Goal: Task Accomplishment & Management: Manage account settings

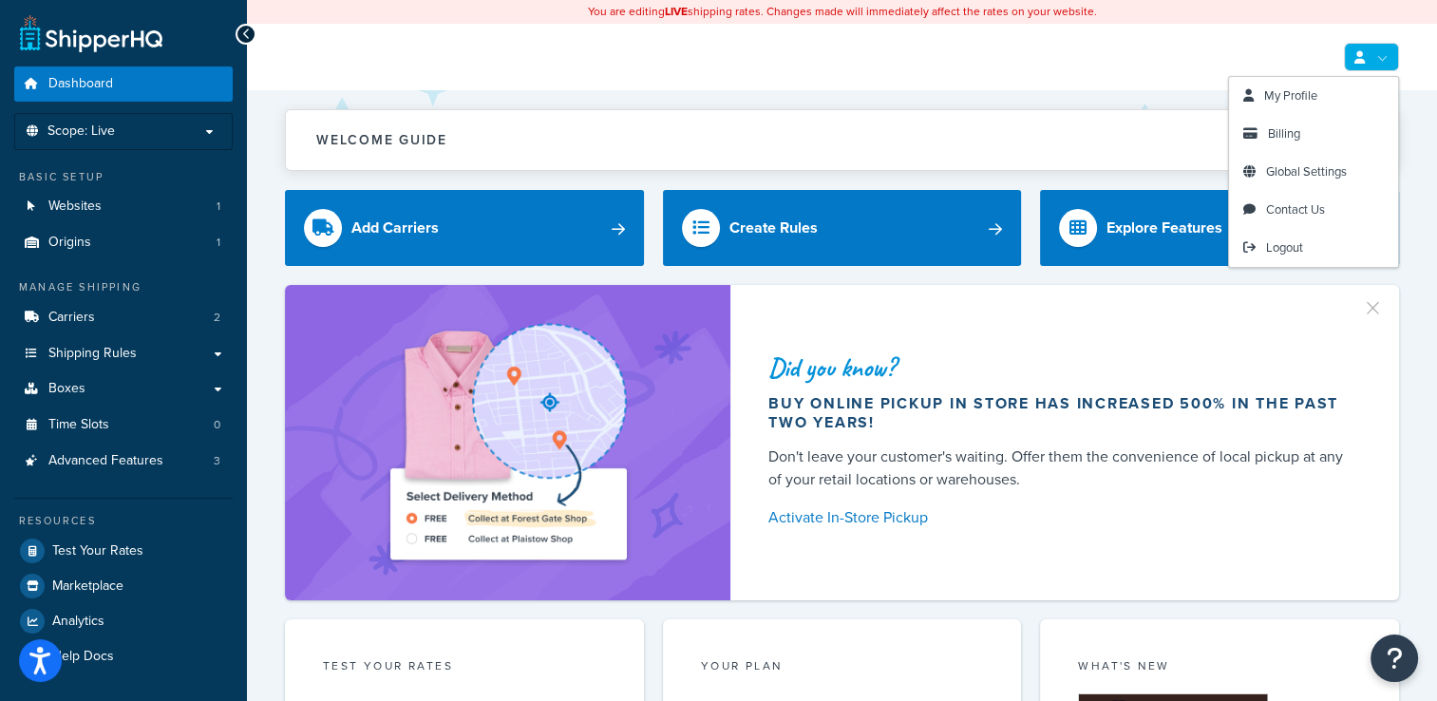
click at [1384, 65] on link at bounding box center [1371, 57] width 55 height 28
click at [1303, 97] on span "My Profile" at bounding box center [1290, 95] width 53 height 18
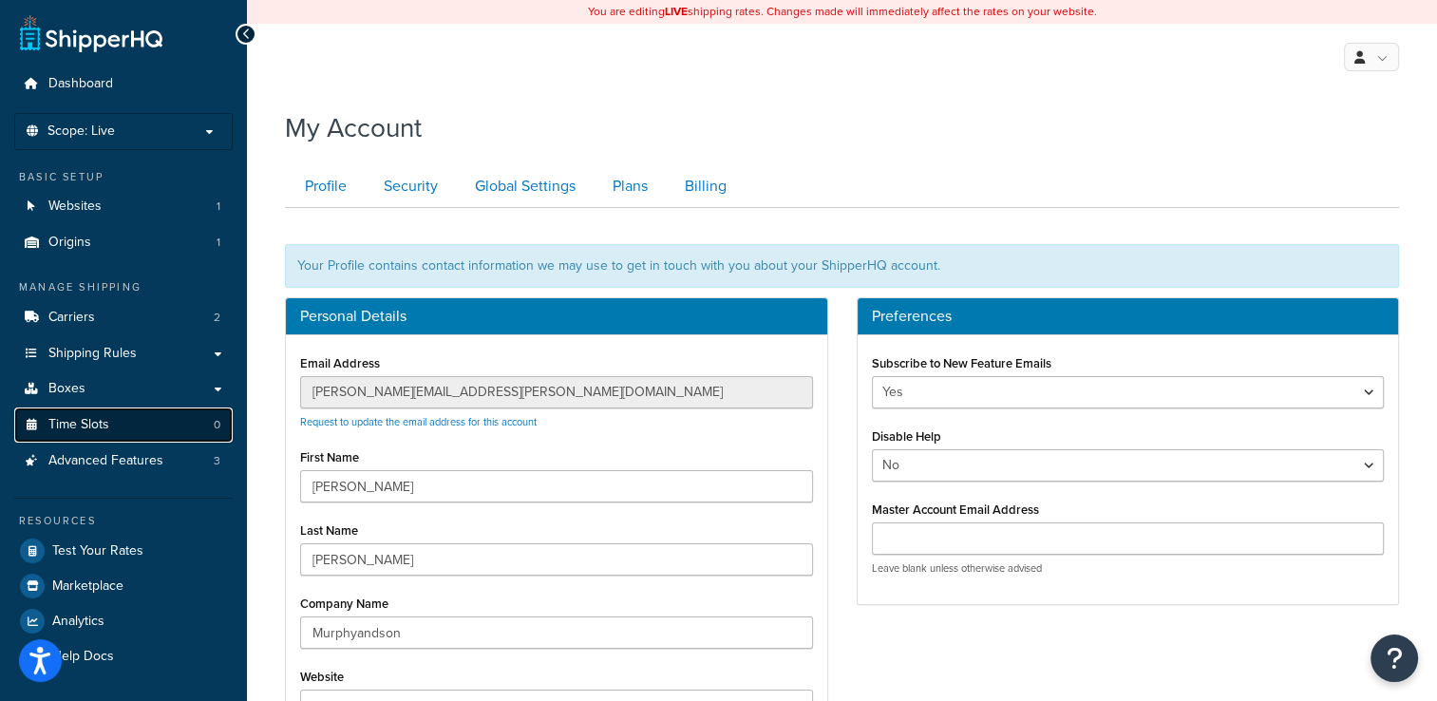
click at [149, 417] on link "Time Slots 0" at bounding box center [123, 424] width 218 height 35
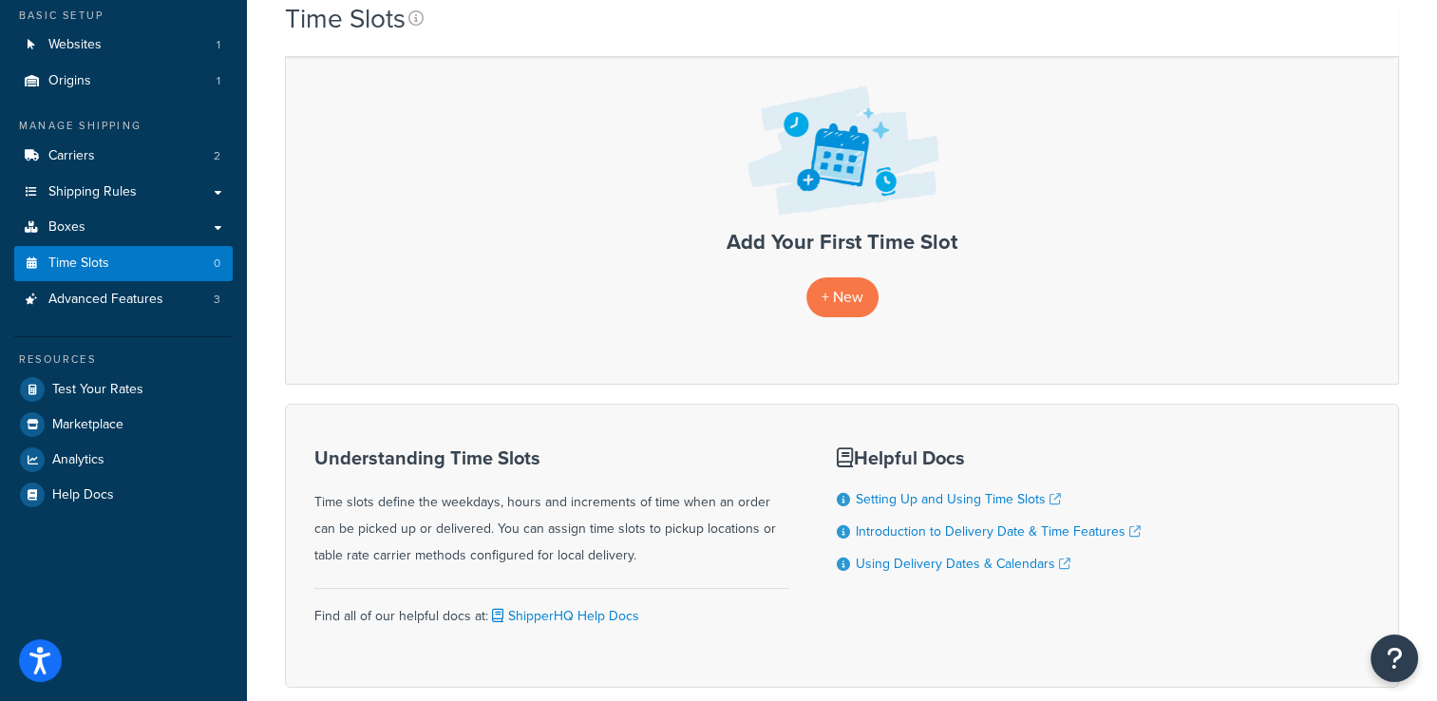
scroll to position [162, 0]
click at [838, 309] on link "+ New" at bounding box center [842, 295] width 72 height 39
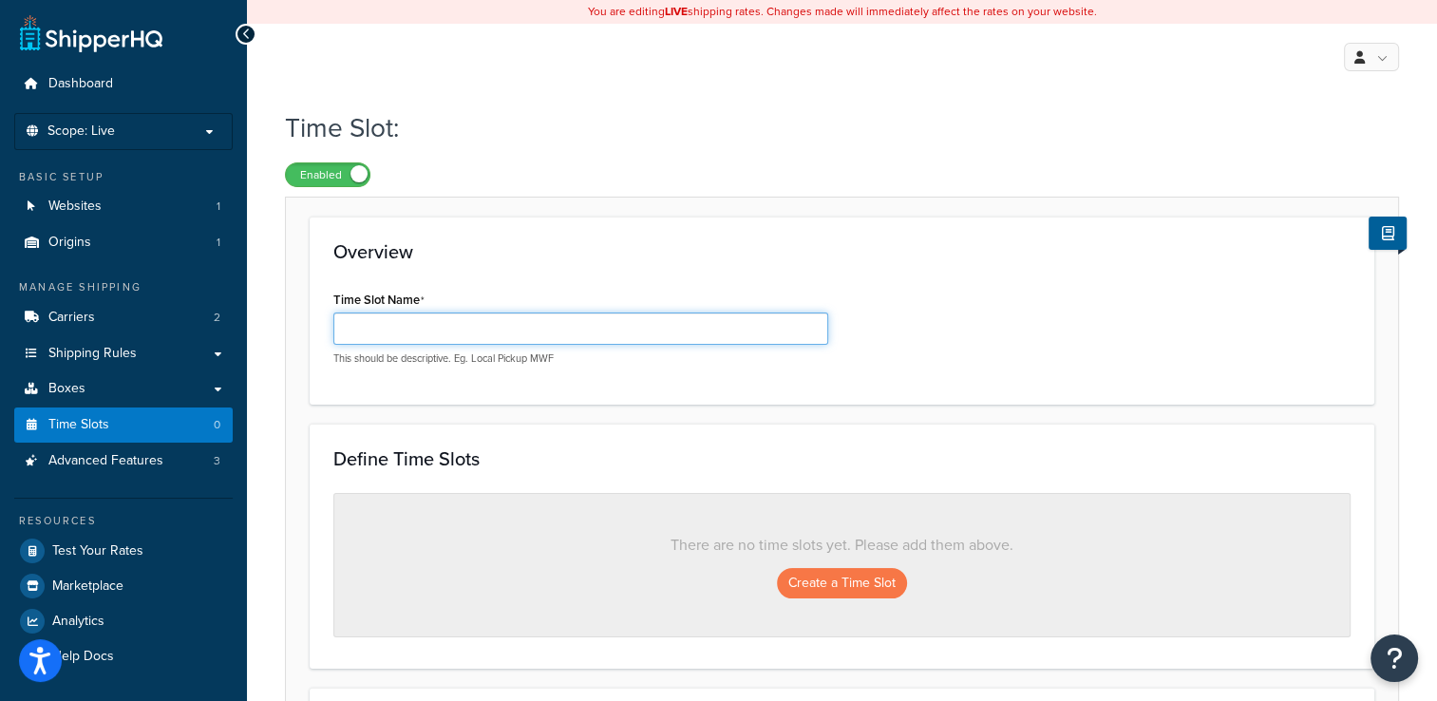
click at [686, 330] on input "Time Slot Name" at bounding box center [580, 328] width 495 height 32
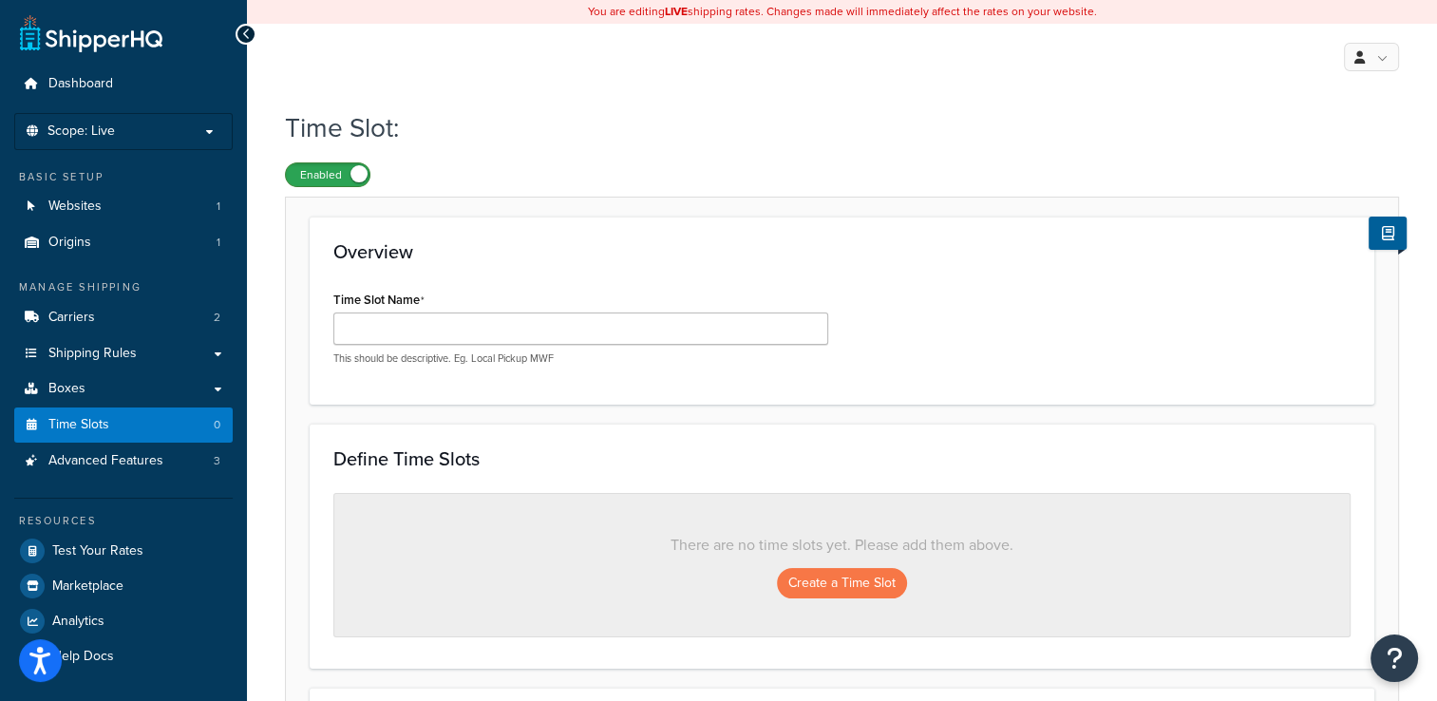
click at [306, 173] on label "Enabled" at bounding box center [328, 174] width 84 height 23
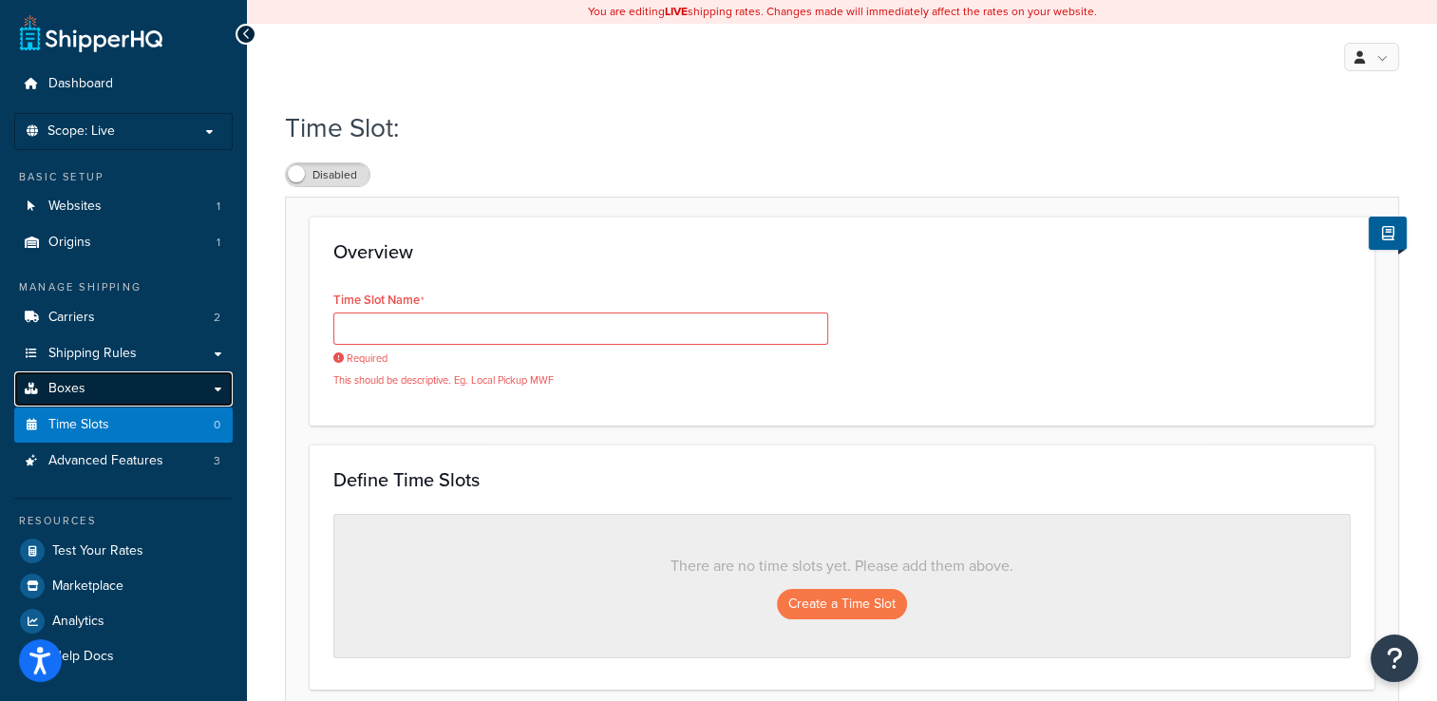
click at [110, 379] on link "Boxes" at bounding box center [123, 388] width 218 height 35
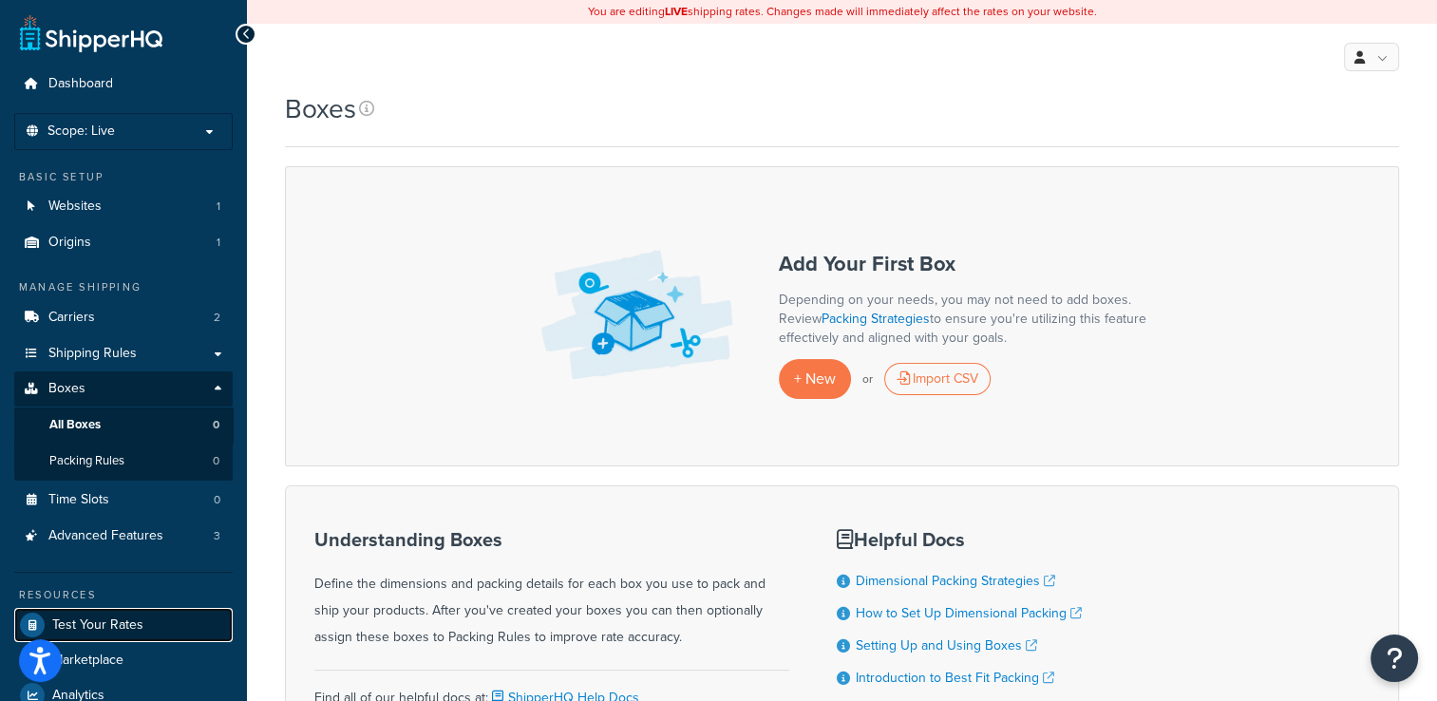
click at [137, 628] on span "Test Your Rates" at bounding box center [97, 625] width 91 height 16
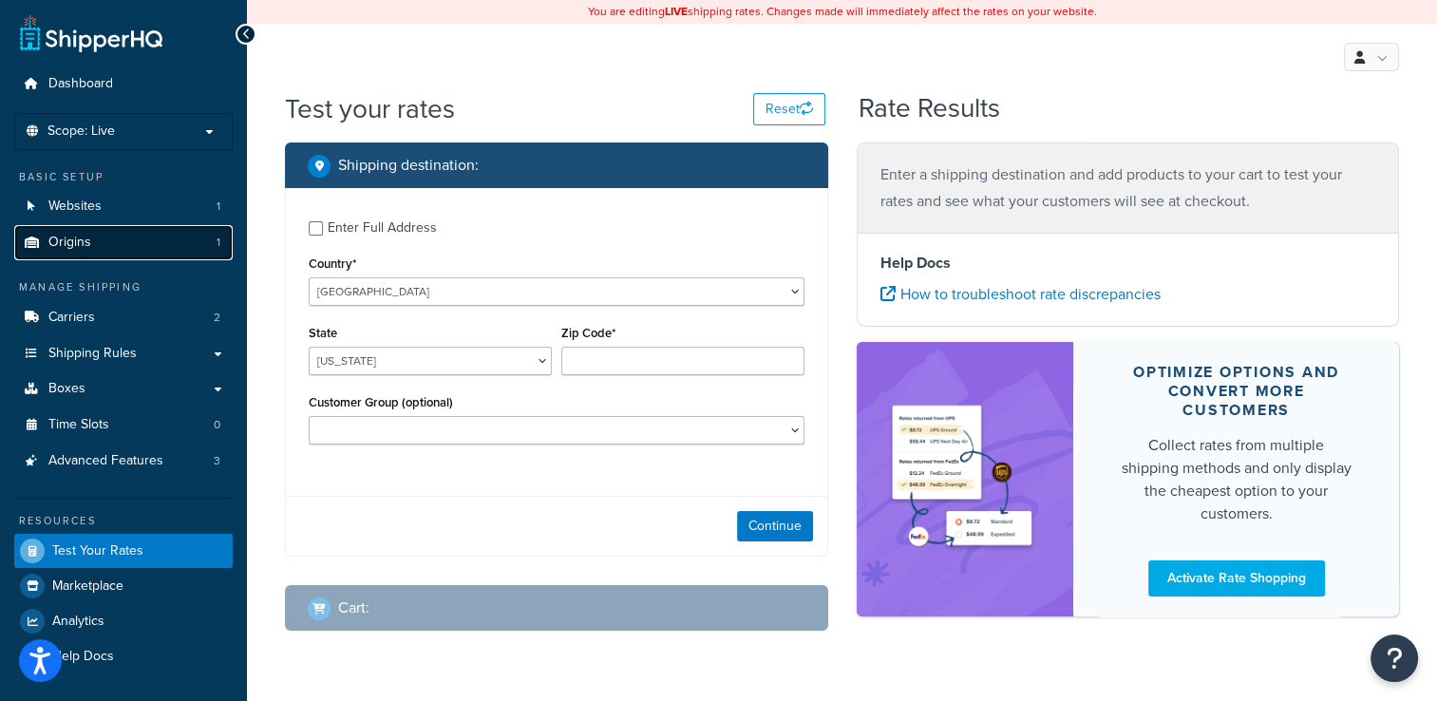
click at [92, 245] on link "Origins 1" at bounding box center [123, 242] width 218 height 35
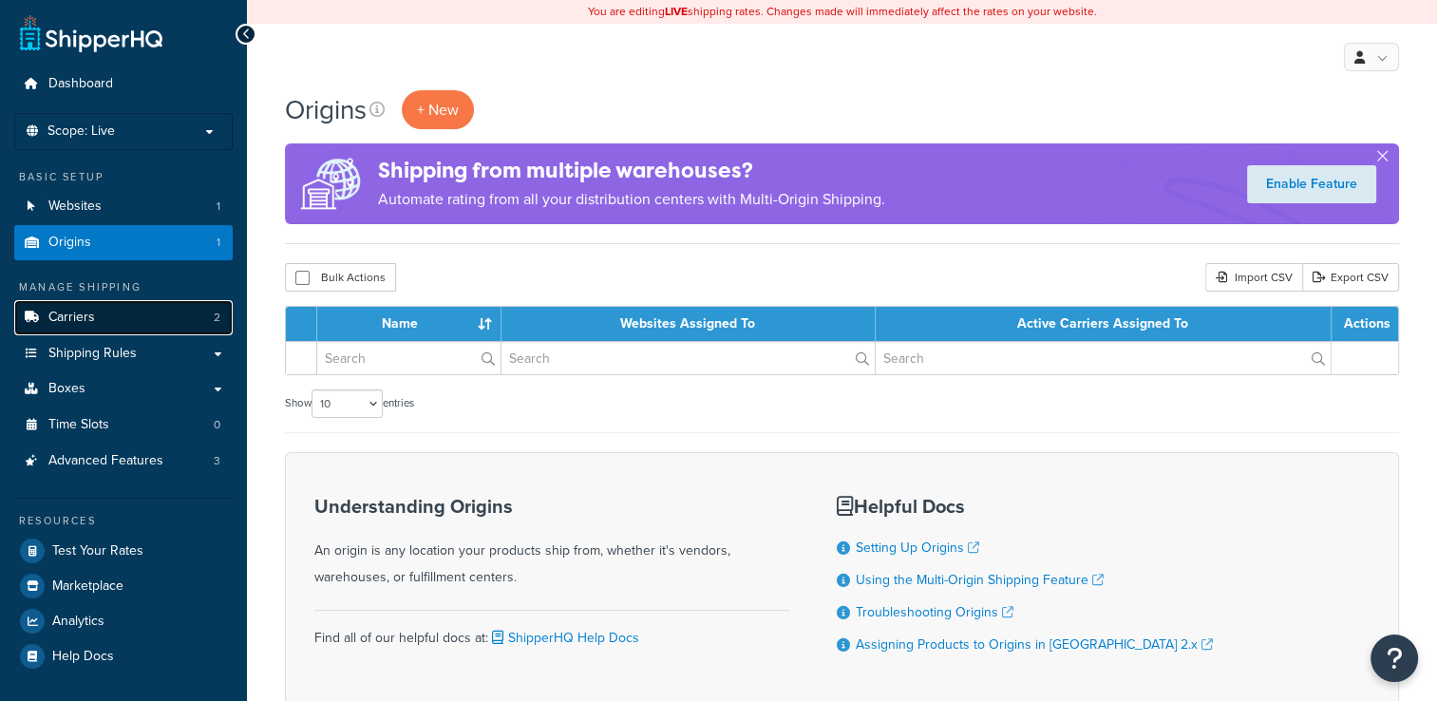
click at [131, 319] on link "Carriers 2" at bounding box center [123, 317] width 218 height 35
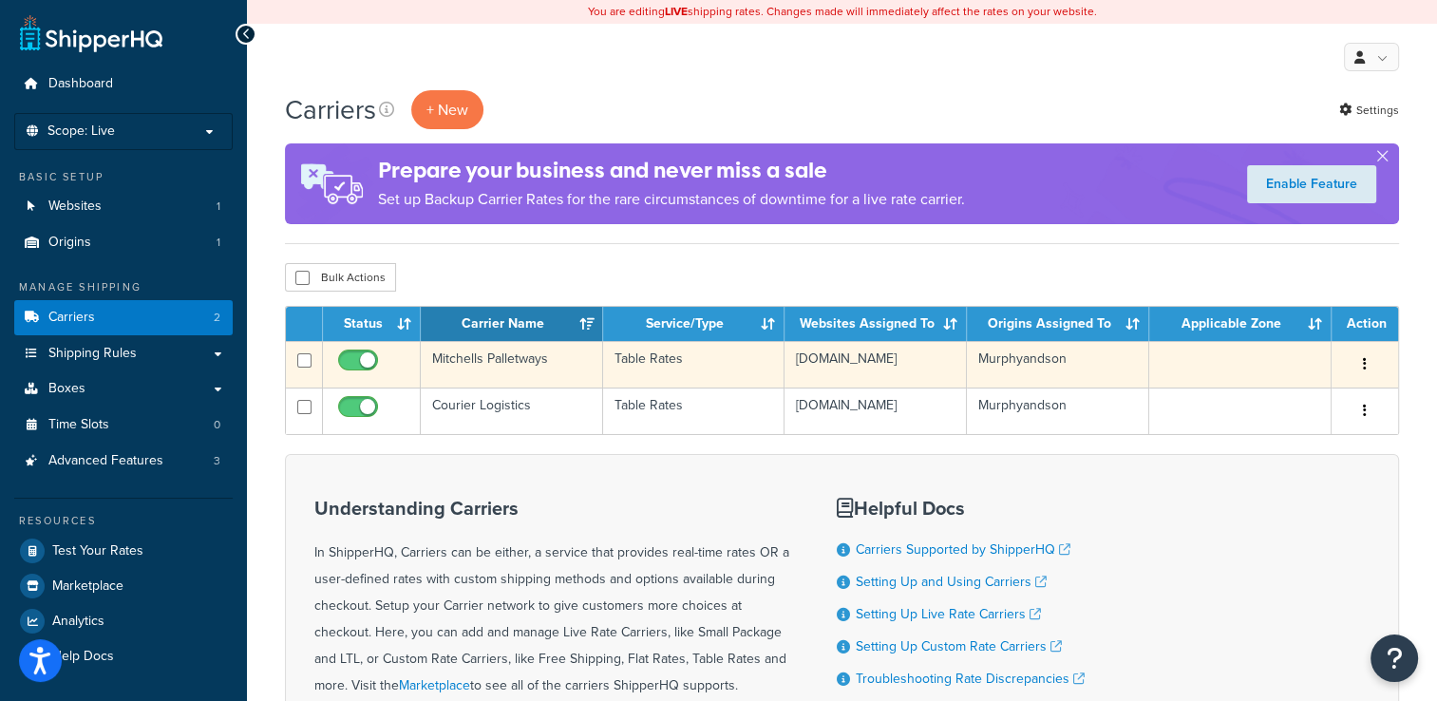
click at [1365, 374] on button "button" at bounding box center [1364, 364] width 27 height 30
click at [1265, 397] on link "Edit" at bounding box center [1288, 403] width 150 height 39
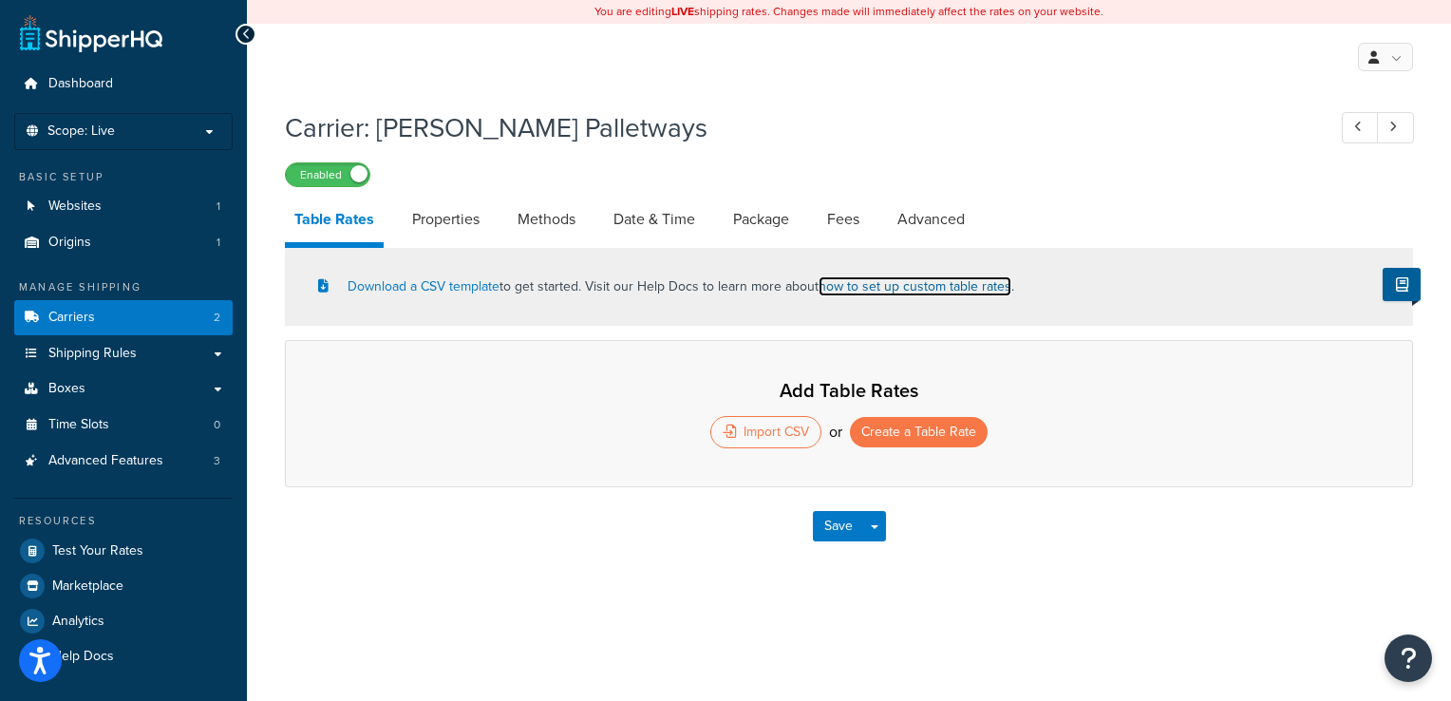
click at [954, 283] on link "how to set up custom table rates" at bounding box center [915, 286] width 193 height 20
click at [311, 179] on label "Enabled" at bounding box center [328, 174] width 84 height 23
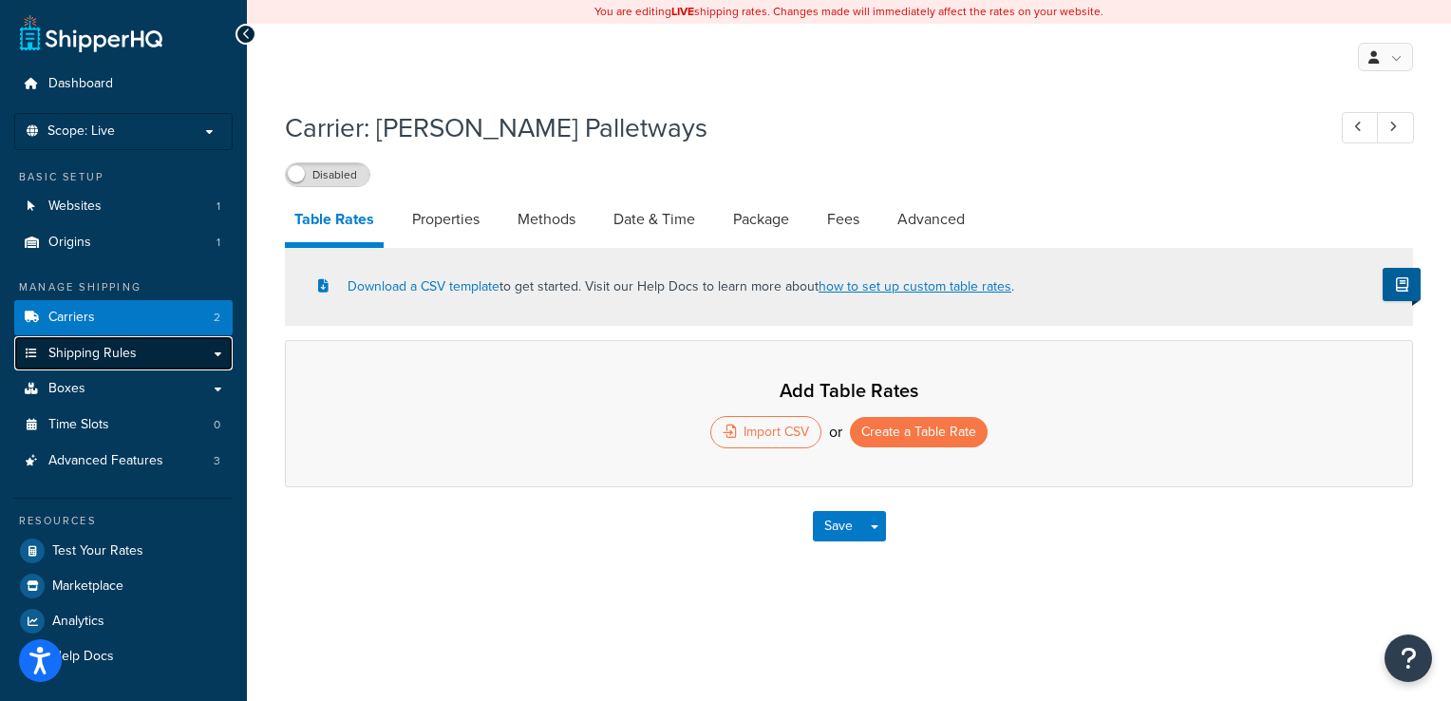
click at [159, 352] on link "Shipping Rules" at bounding box center [123, 353] width 218 height 35
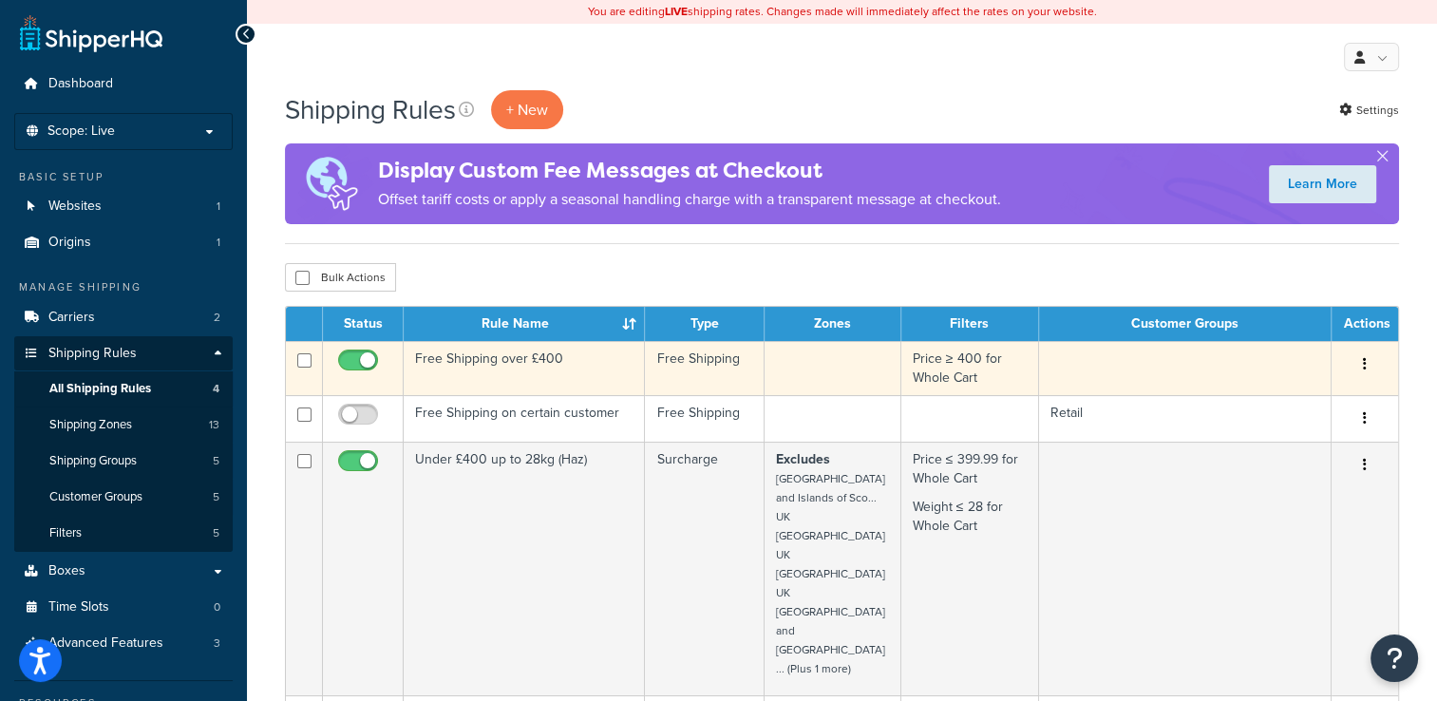
click at [494, 365] on td "Free Shipping over £400" at bounding box center [524, 368] width 241 height 54
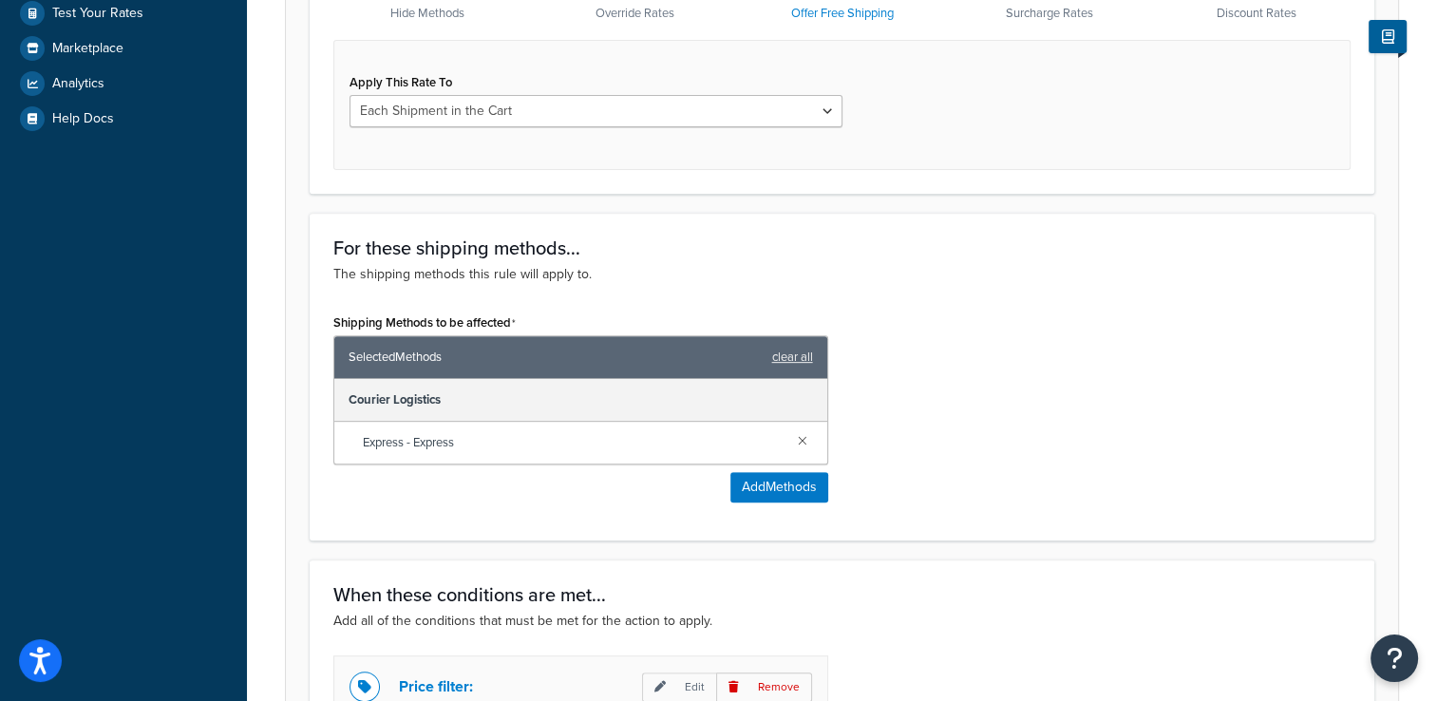
scroll to position [725, 0]
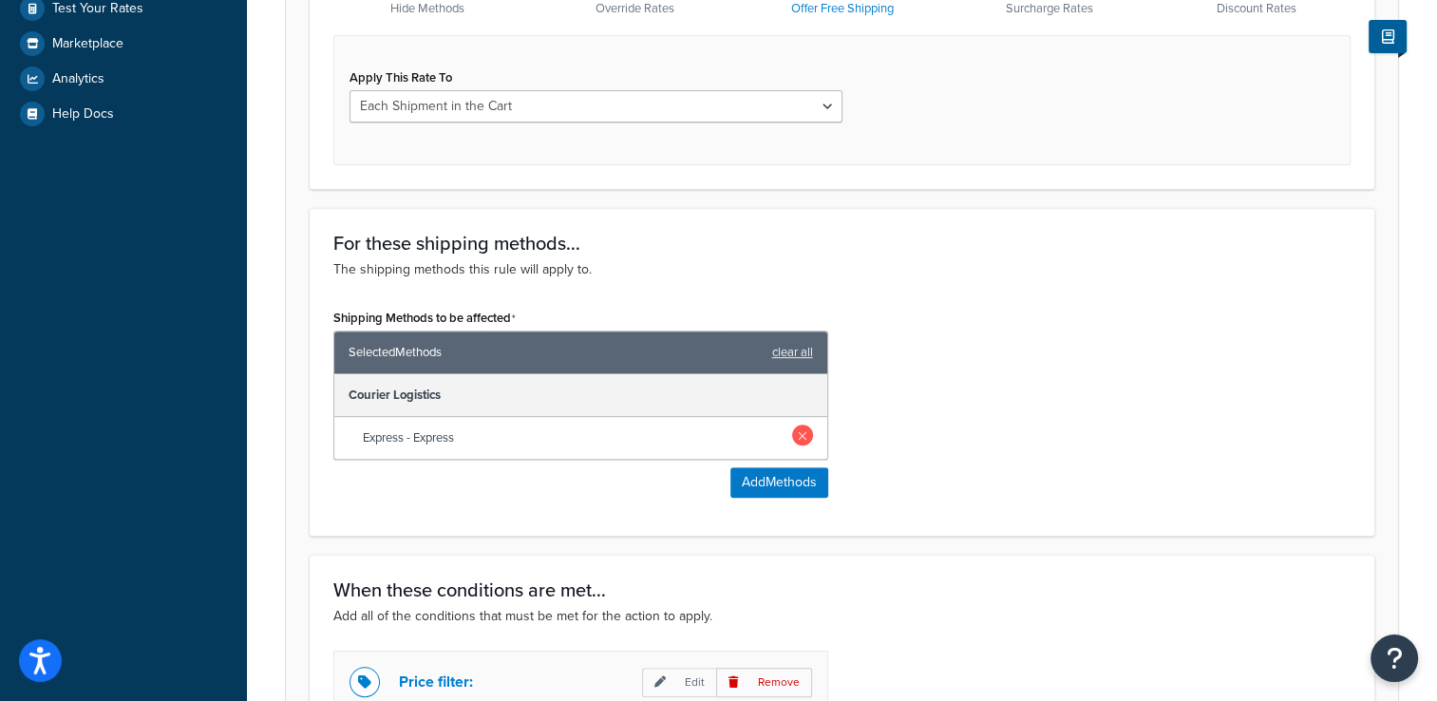
click at [798, 435] on link at bounding box center [802, 434] width 21 height 21
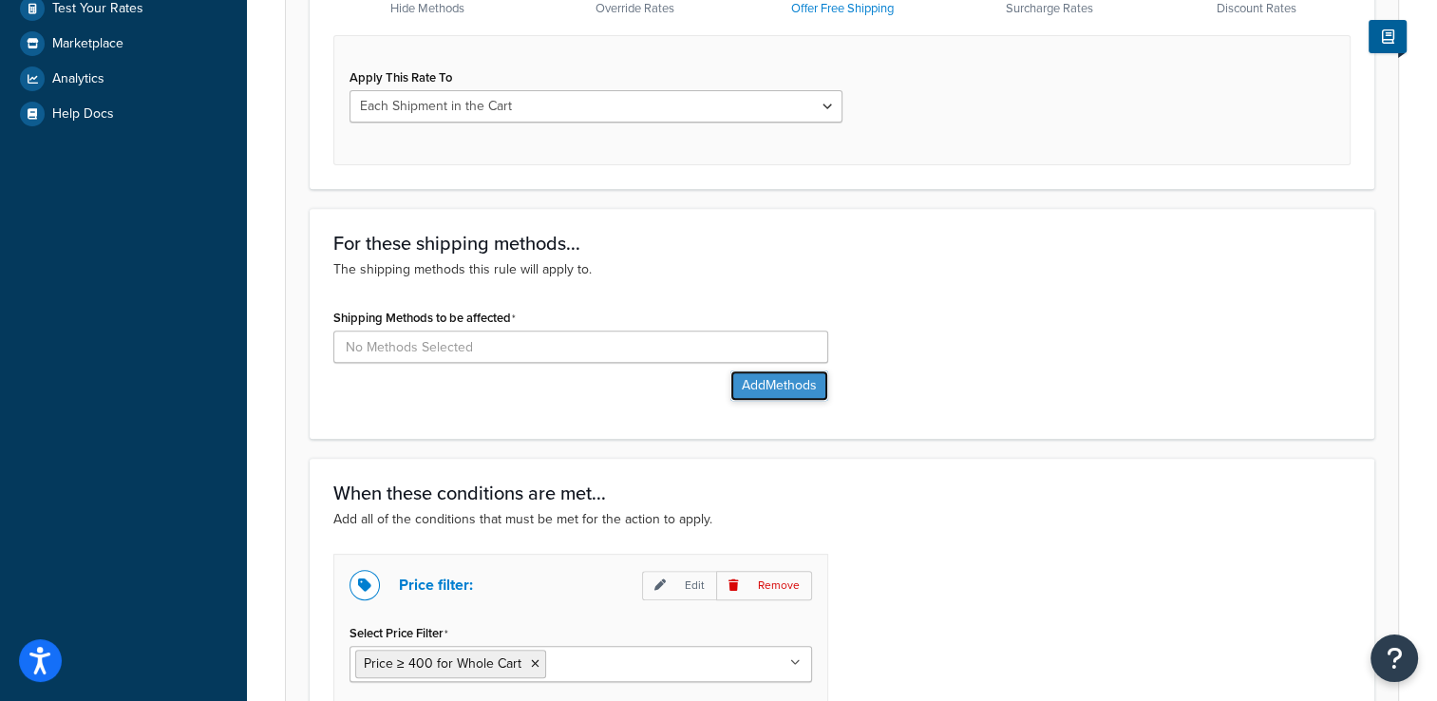
click at [773, 374] on button "Add Methods" at bounding box center [779, 385] width 98 height 30
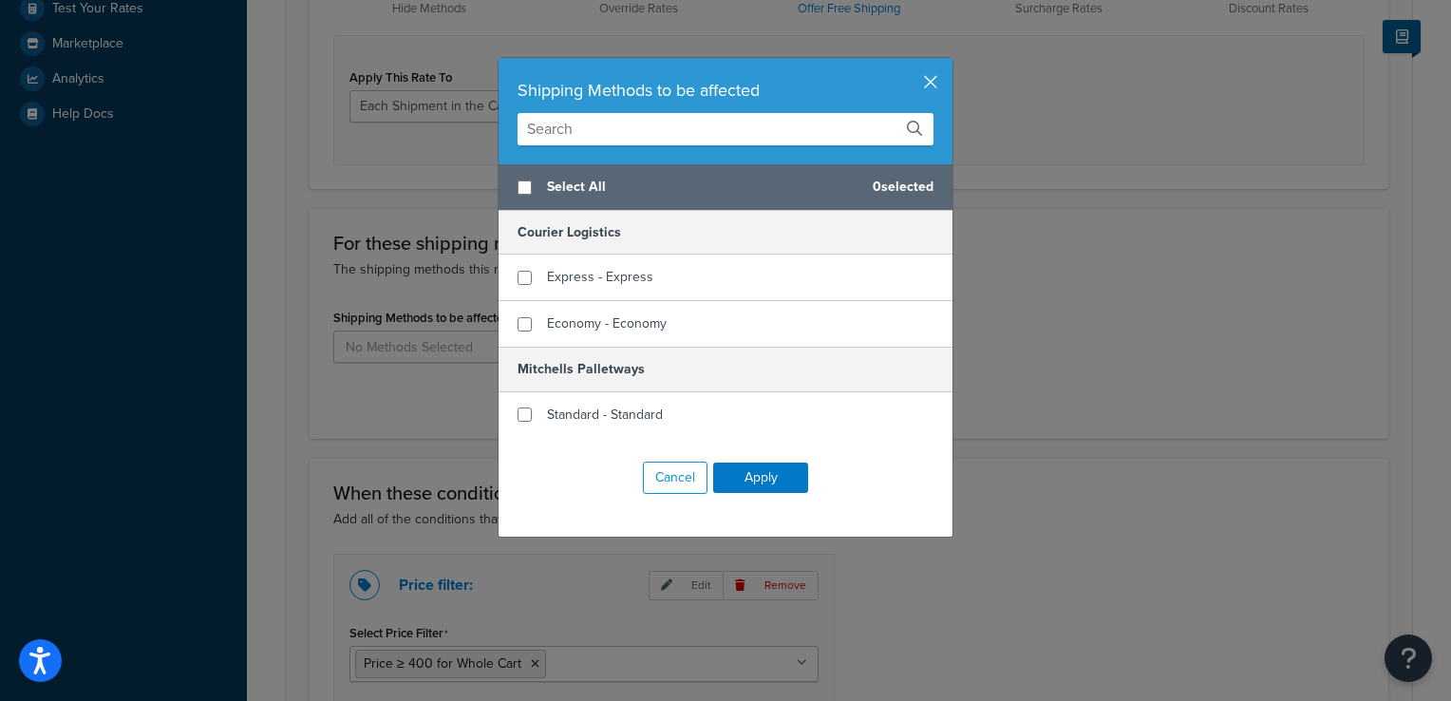
click at [948, 63] on button "button" at bounding box center [950, 60] width 5 height 5
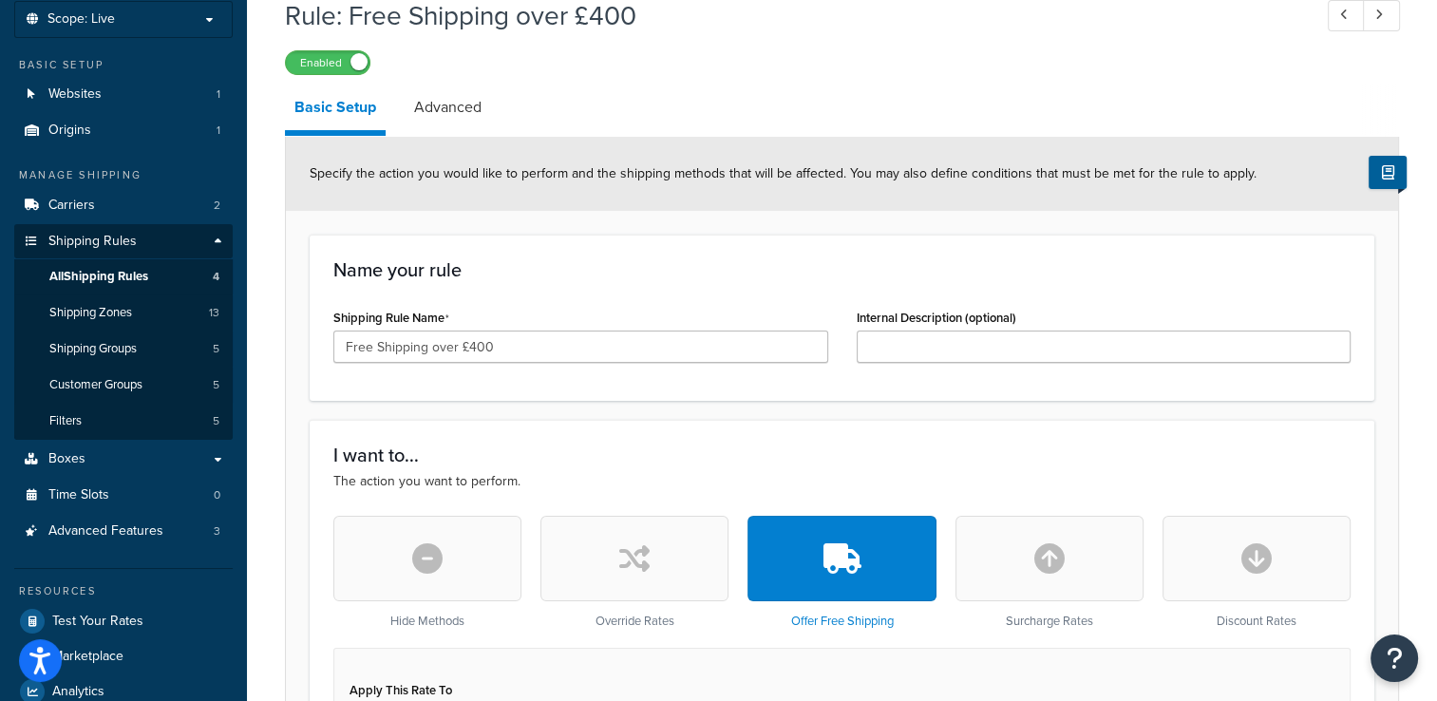
scroll to position [110, 0]
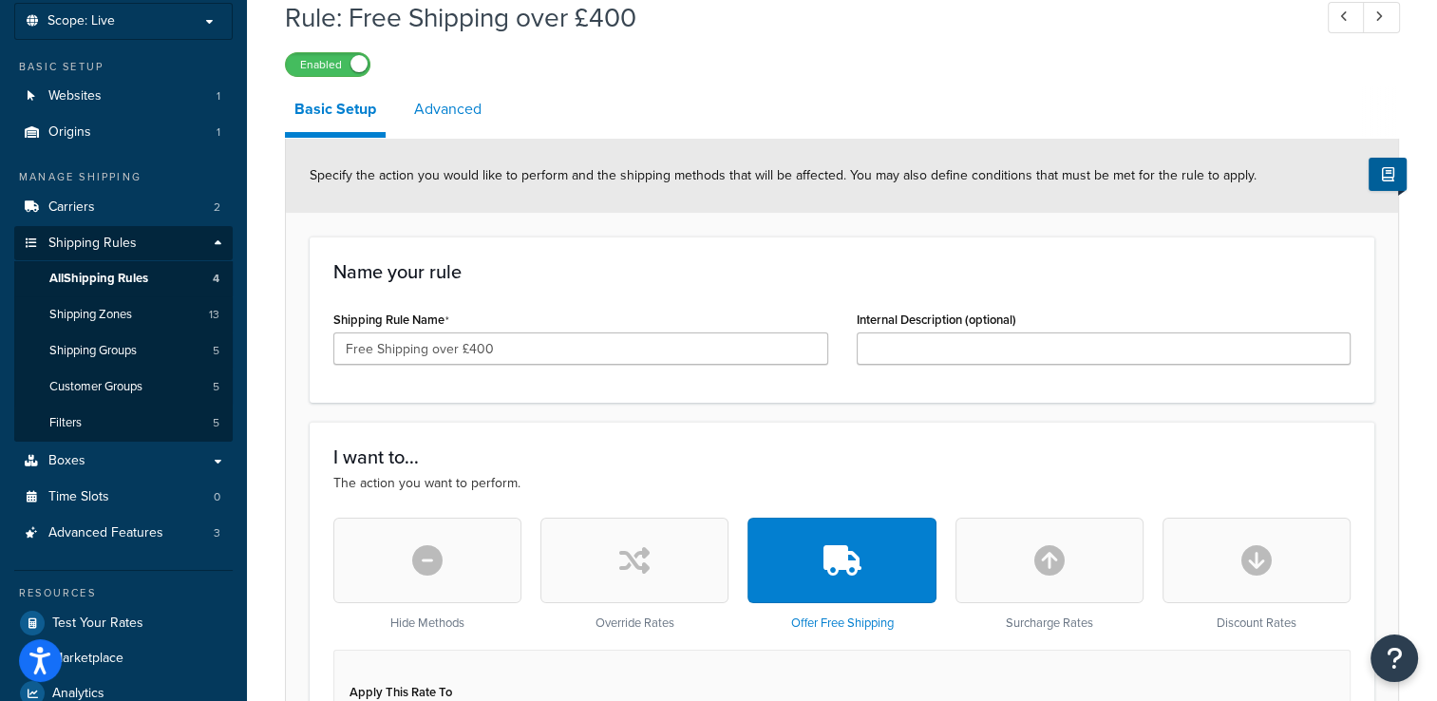
click at [462, 123] on link "Advanced" at bounding box center [448, 109] width 86 height 46
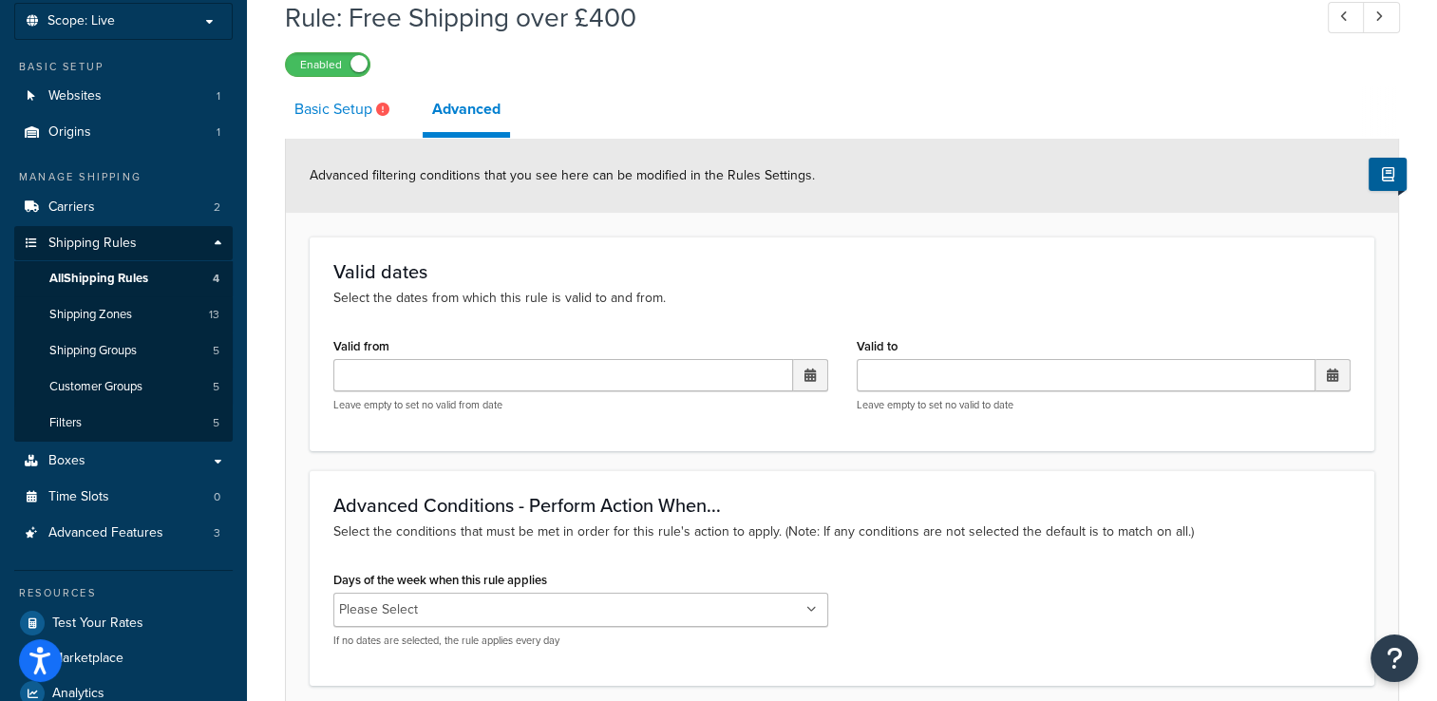
click at [360, 120] on link "Basic Setup" at bounding box center [344, 109] width 119 height 46
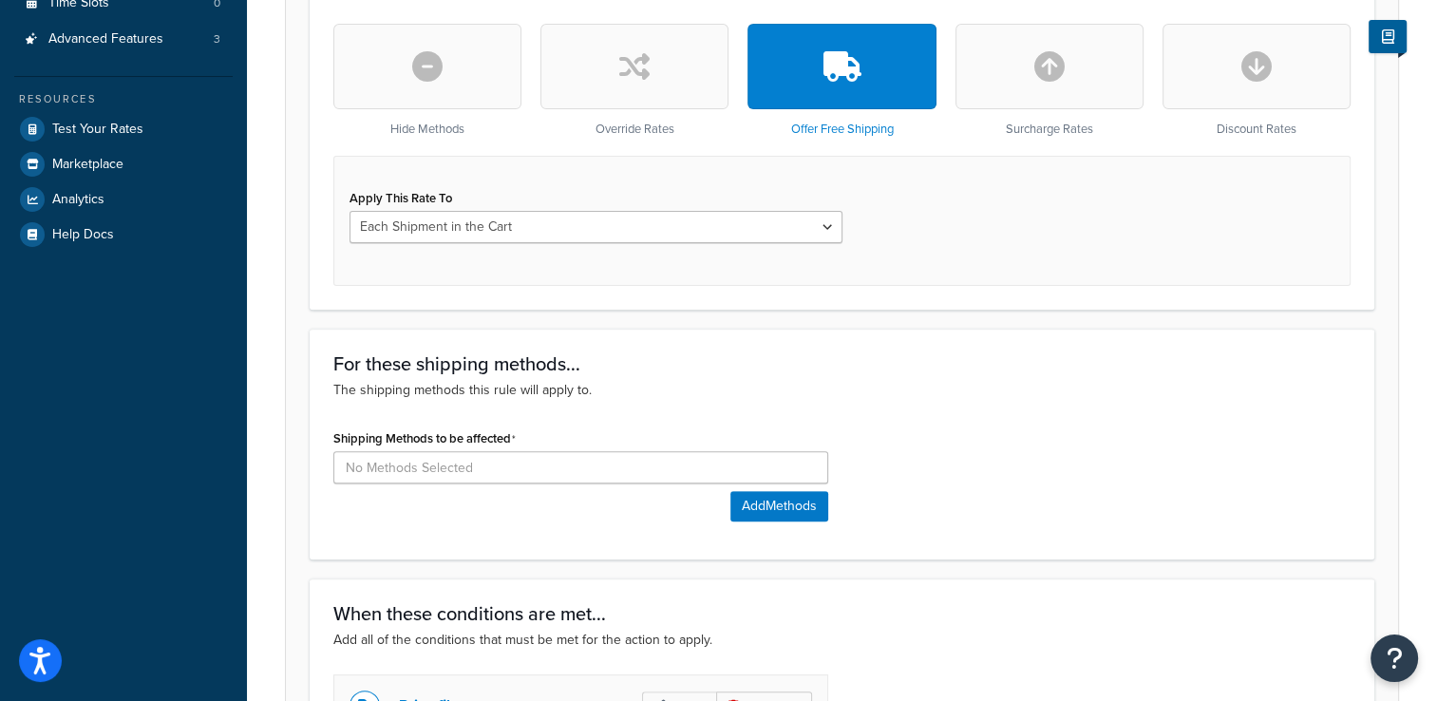
scroll to position [610, 0]
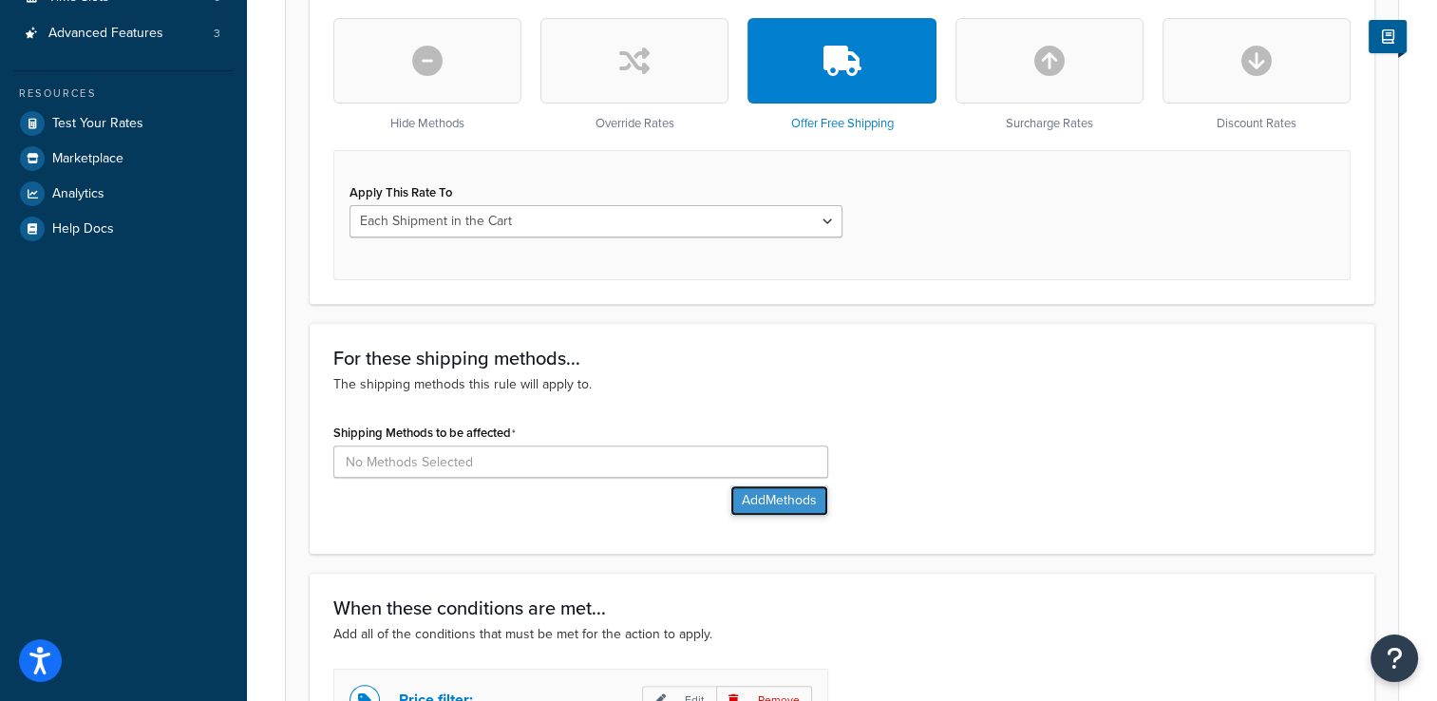
click at [775, 502] on button "Add Methods" at bounding box center [779, 500] width 98 height 30
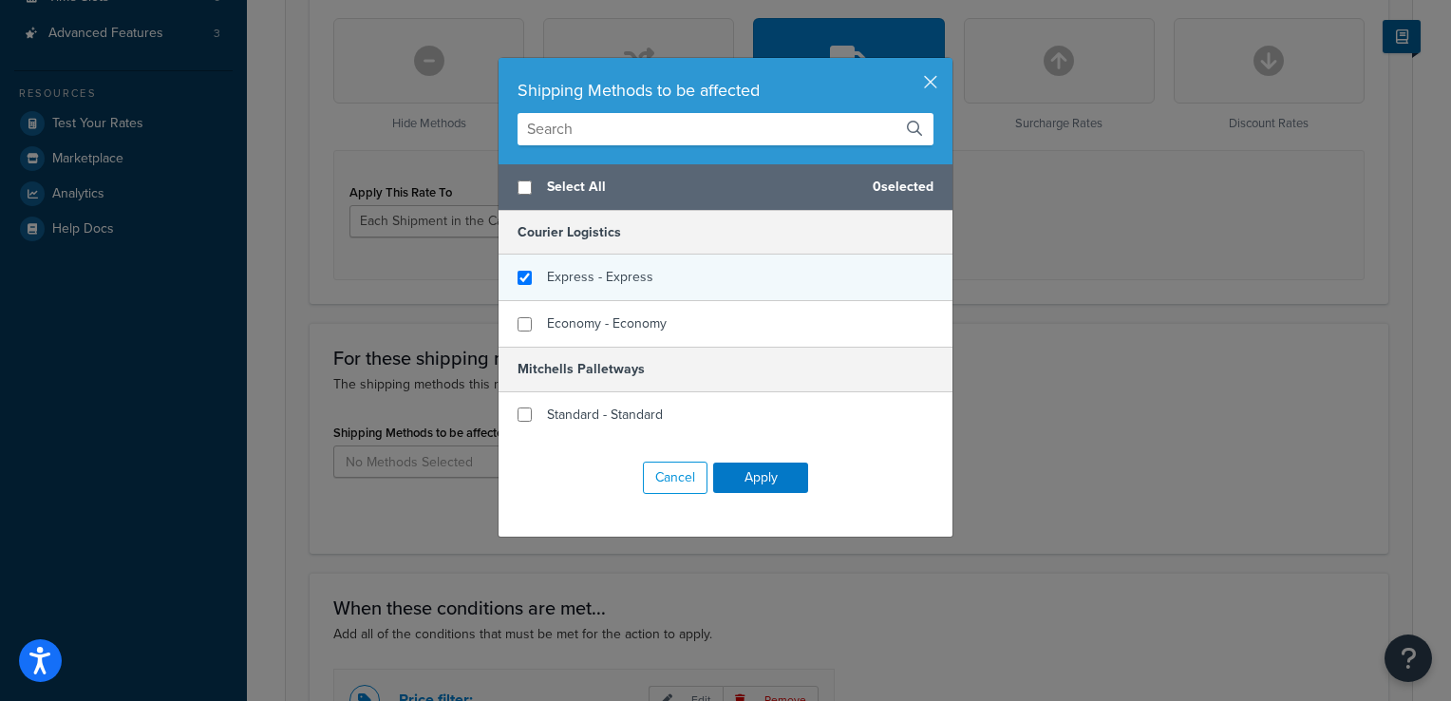
checkbox input "true"
click at [513, 268] on div "Express - Express" at bounding box center [726, 277] width 454 height 47
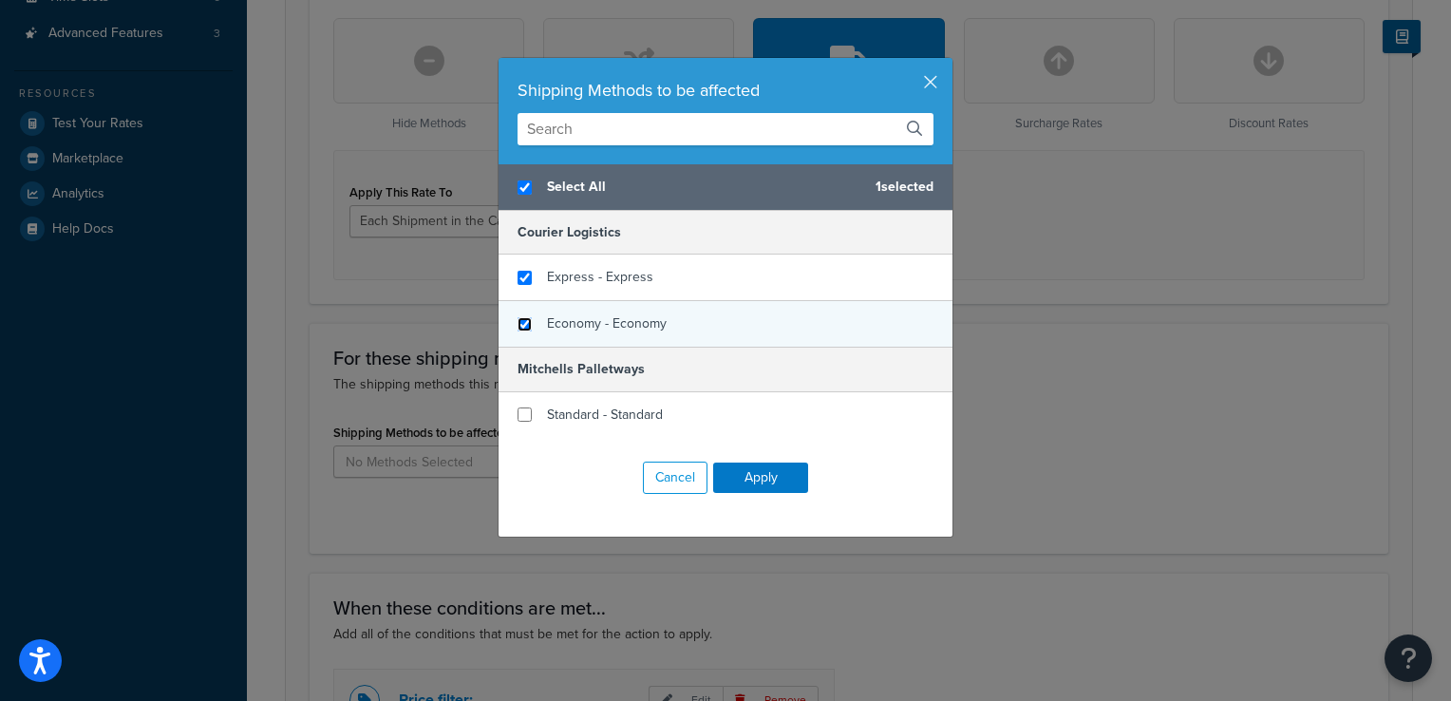
checkbox input "true"
click at [520, 317] on input "checkbox" at bounding box center [525, 324] width 14 height 14
checkbox input "true"
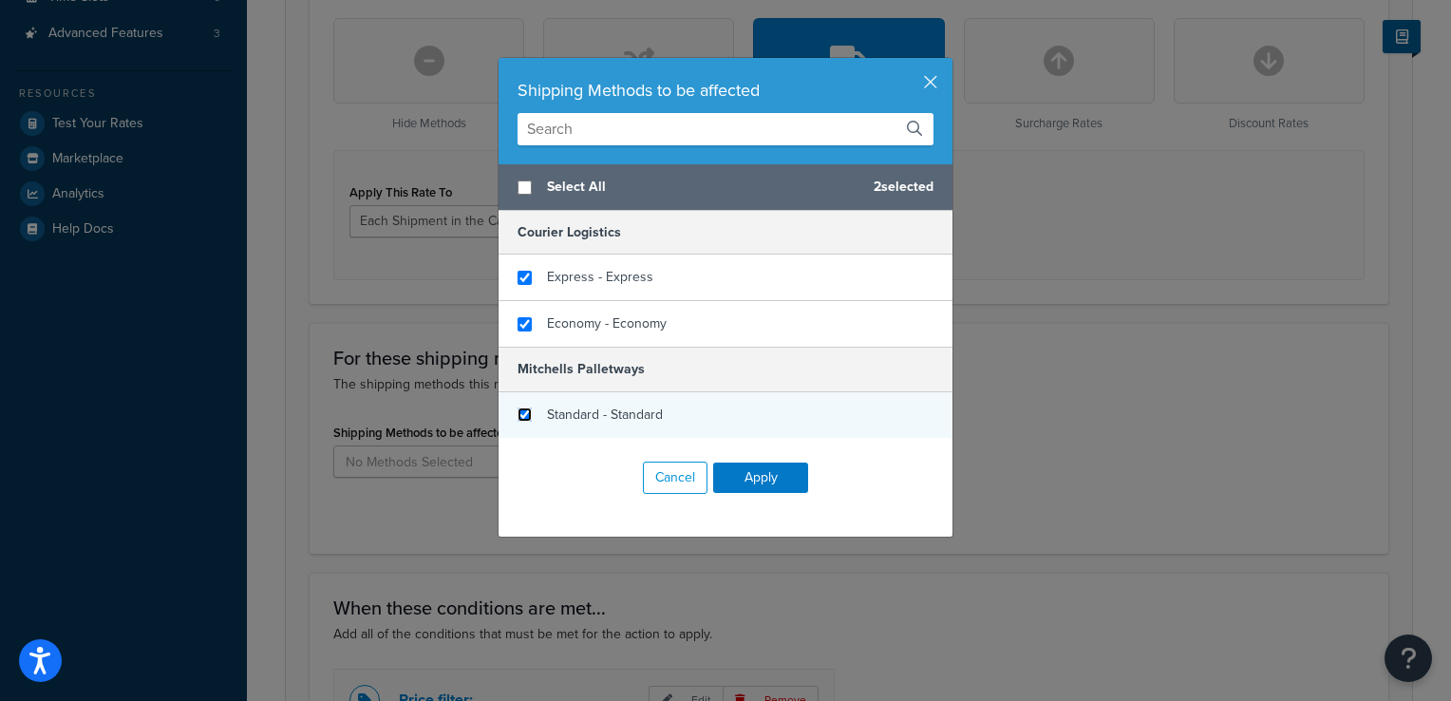
checkbox input "false"
click at [518, 412] on input "checkbox" at bounding box center [525, 414] width 14 height 14
checkbox input "true"
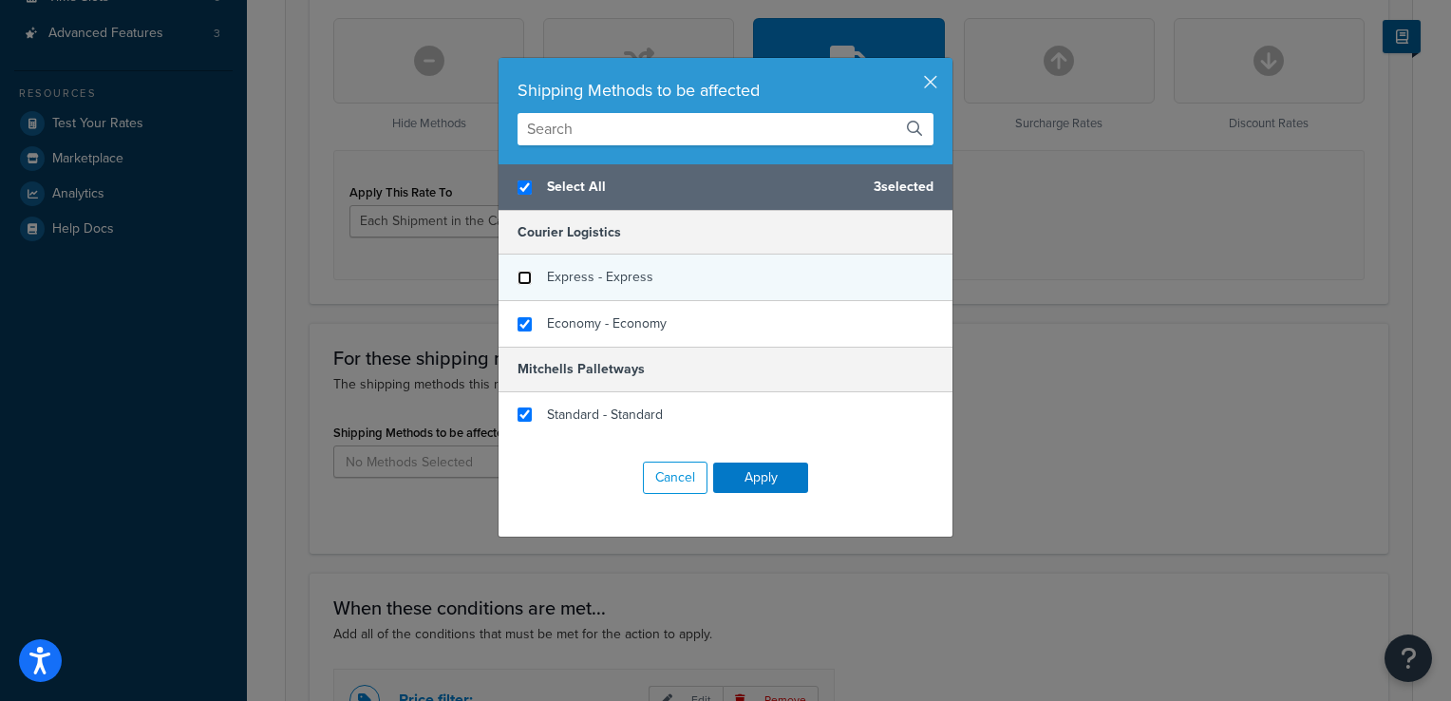
checkbox input "true"
click at [518, 282] on input "checkbox" at bounding box center [525, 278] width 14 height 14
checkbox input "false"
click at [518, 275] on input "checkbox" at bounding box center [525, 278] width 14 height 14
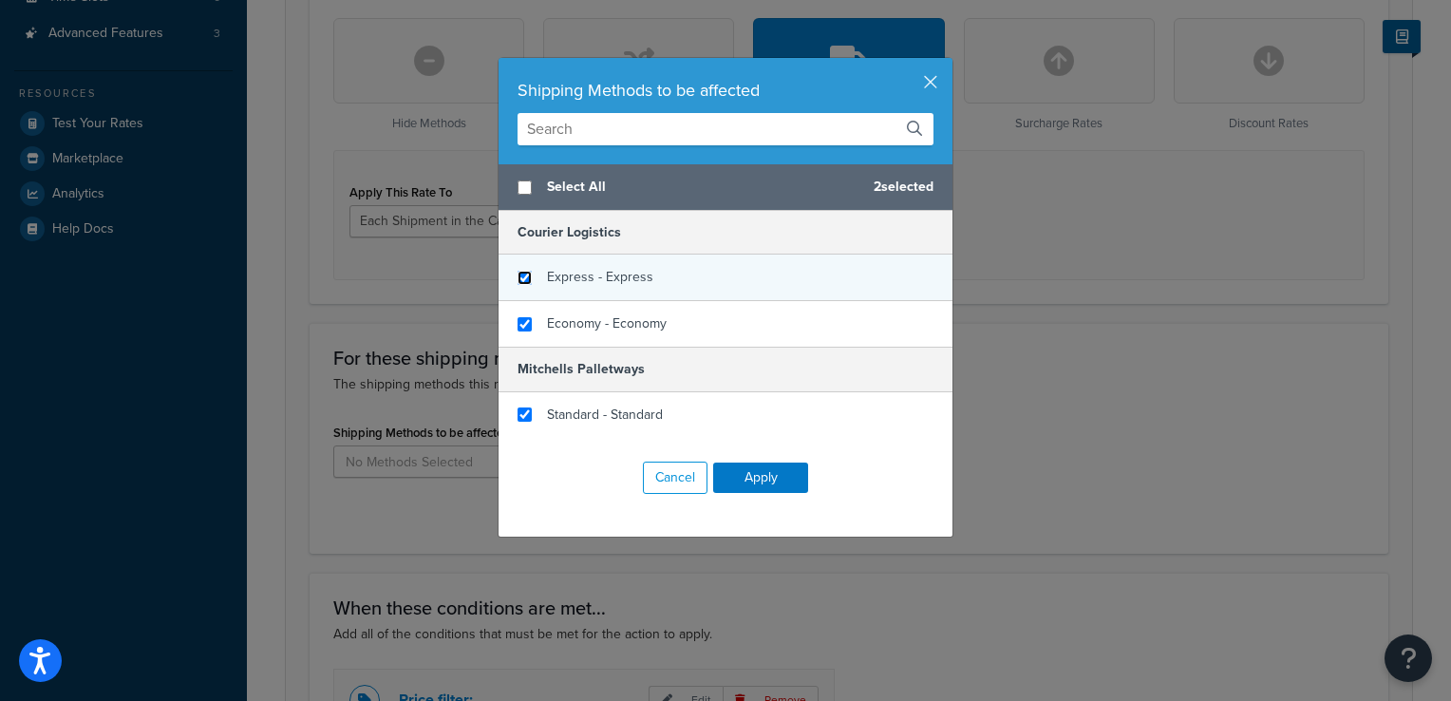
checkbox input "true"
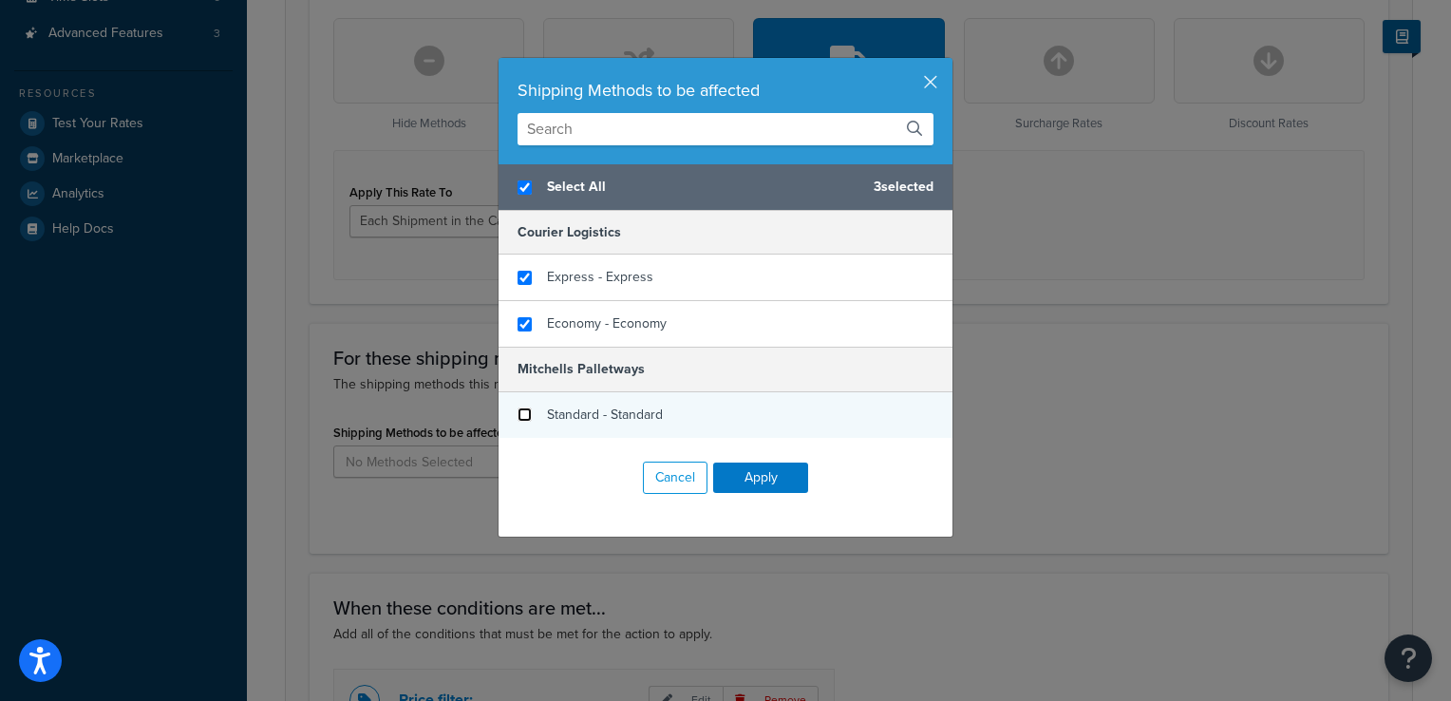
checkbox input "true"
click at [518, 410] on input "checkbox" at bounding box center [525, 414] width 14 height 14
checkbox input "false"
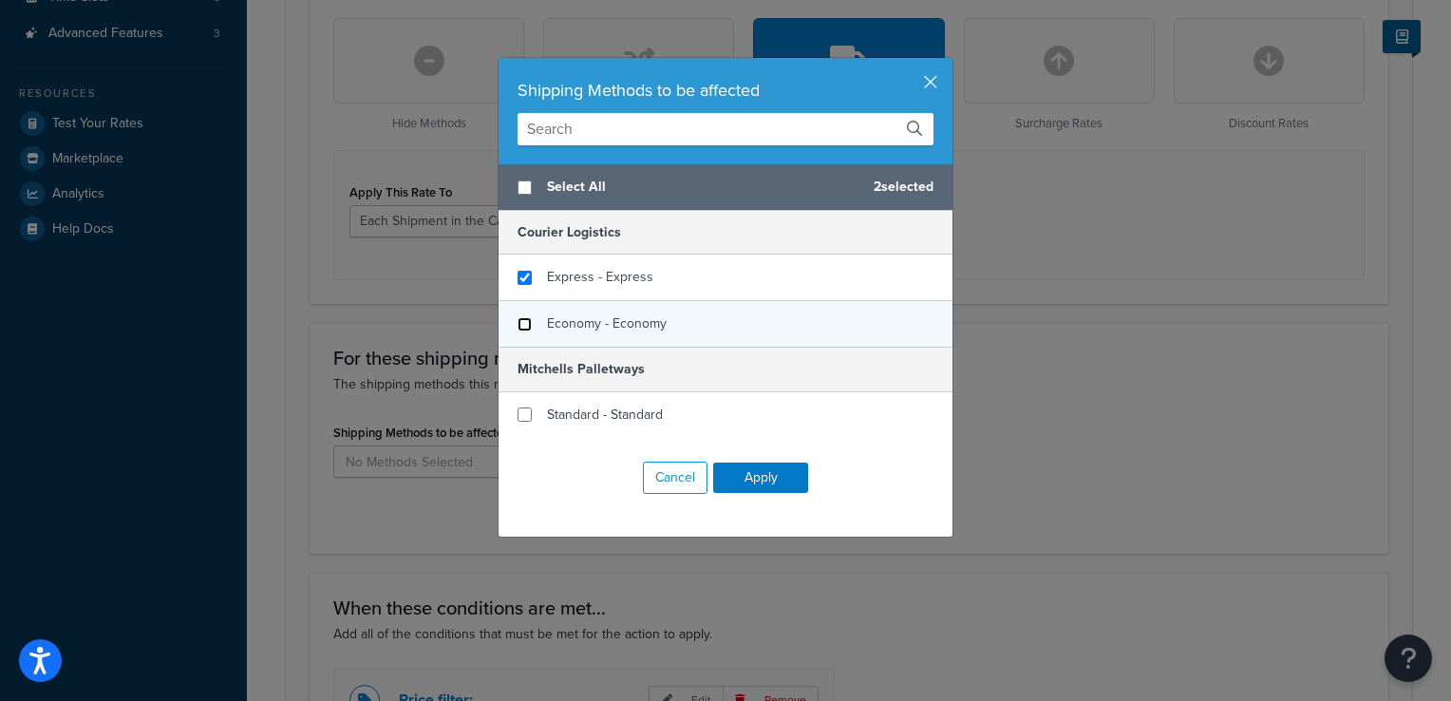
checkbox input "false"
click at [518, 325] on input "checkbox" at bounding box center [525, 324] width 14 height 14
checkbox input "false"
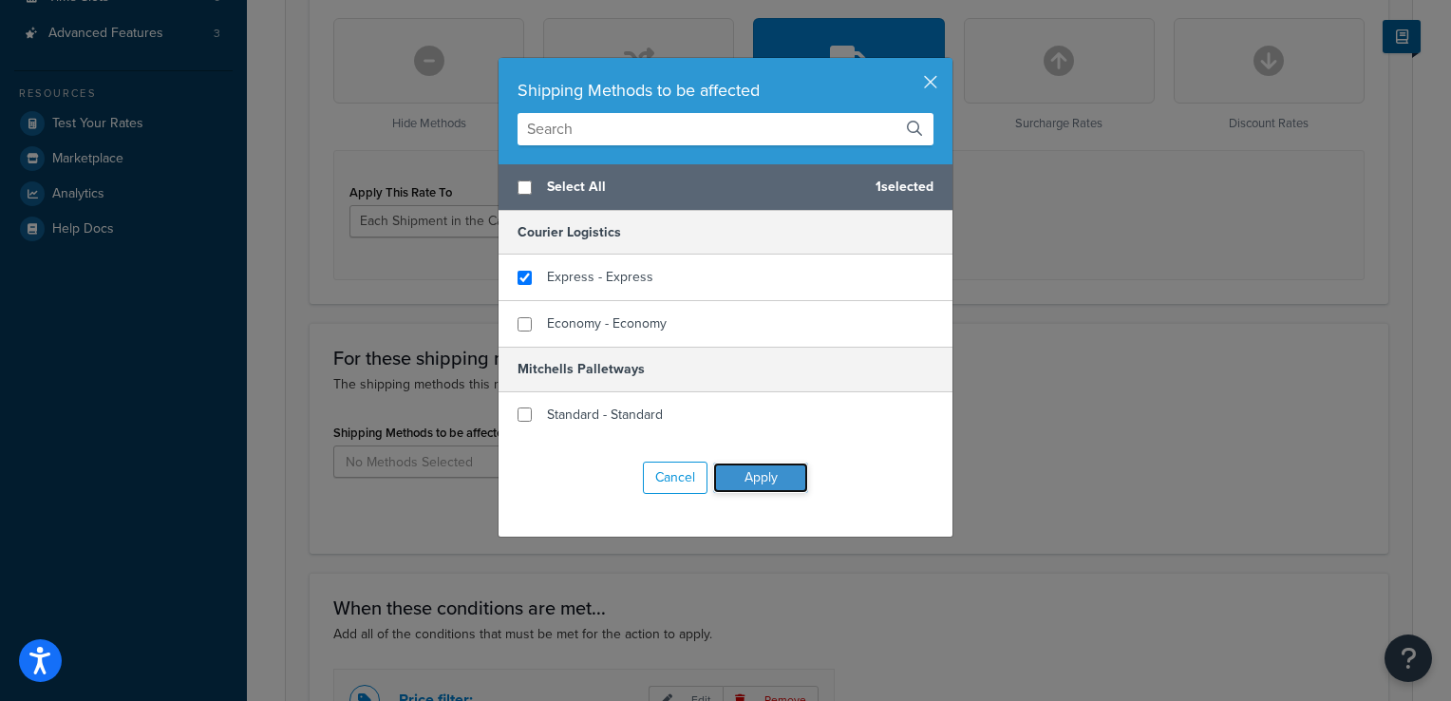
click at [760, 482] on button "Apply" at bounding box center [760, 477] width 95 height 30
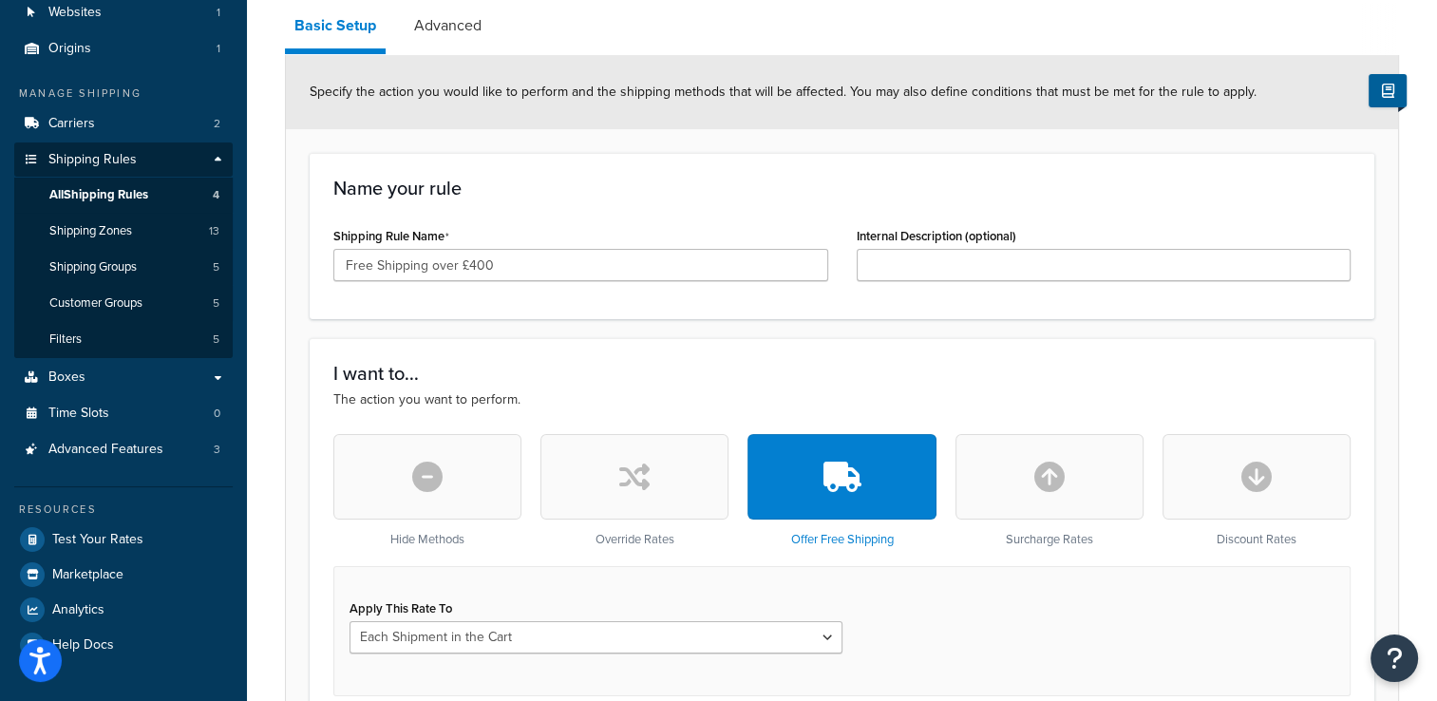
scroll to position [82, 0]
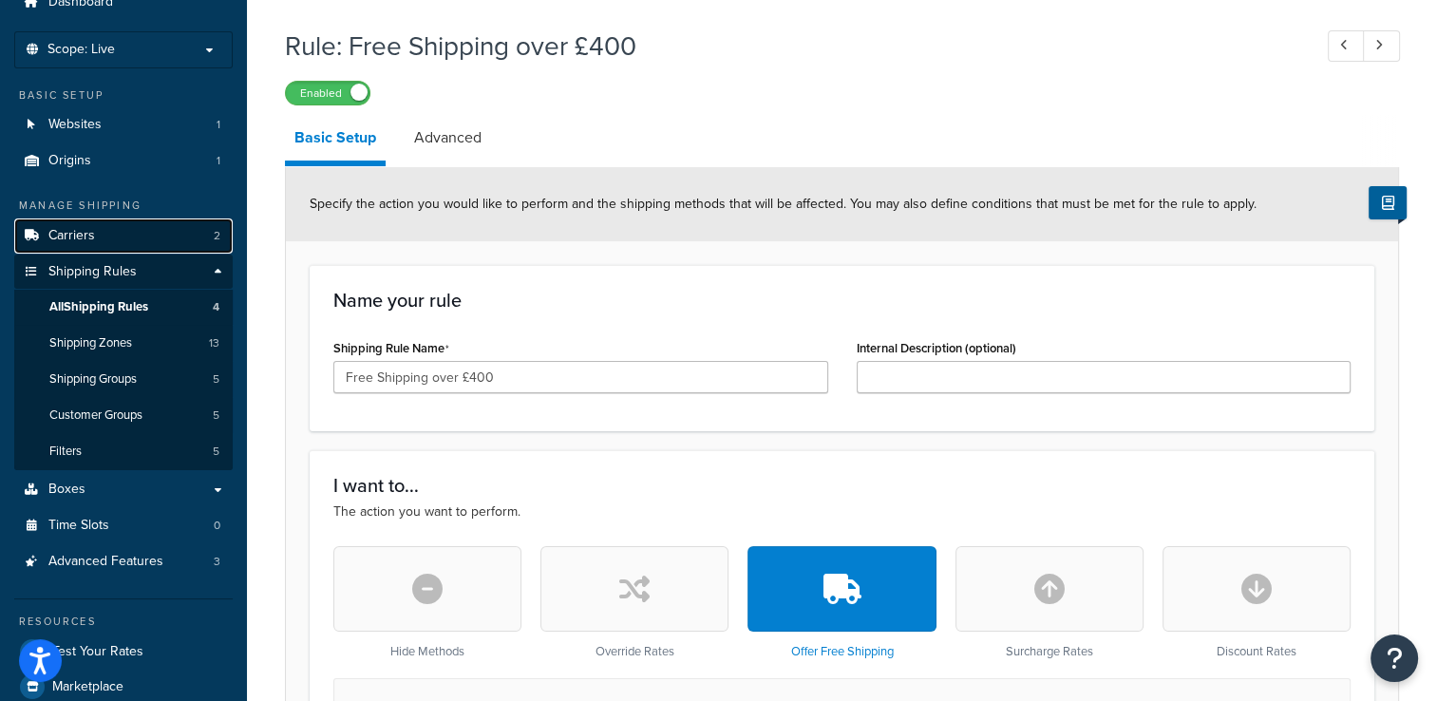
click at [181, 244] on link "Carriers 2" at bounding box center [123, 235] width 218 height 35
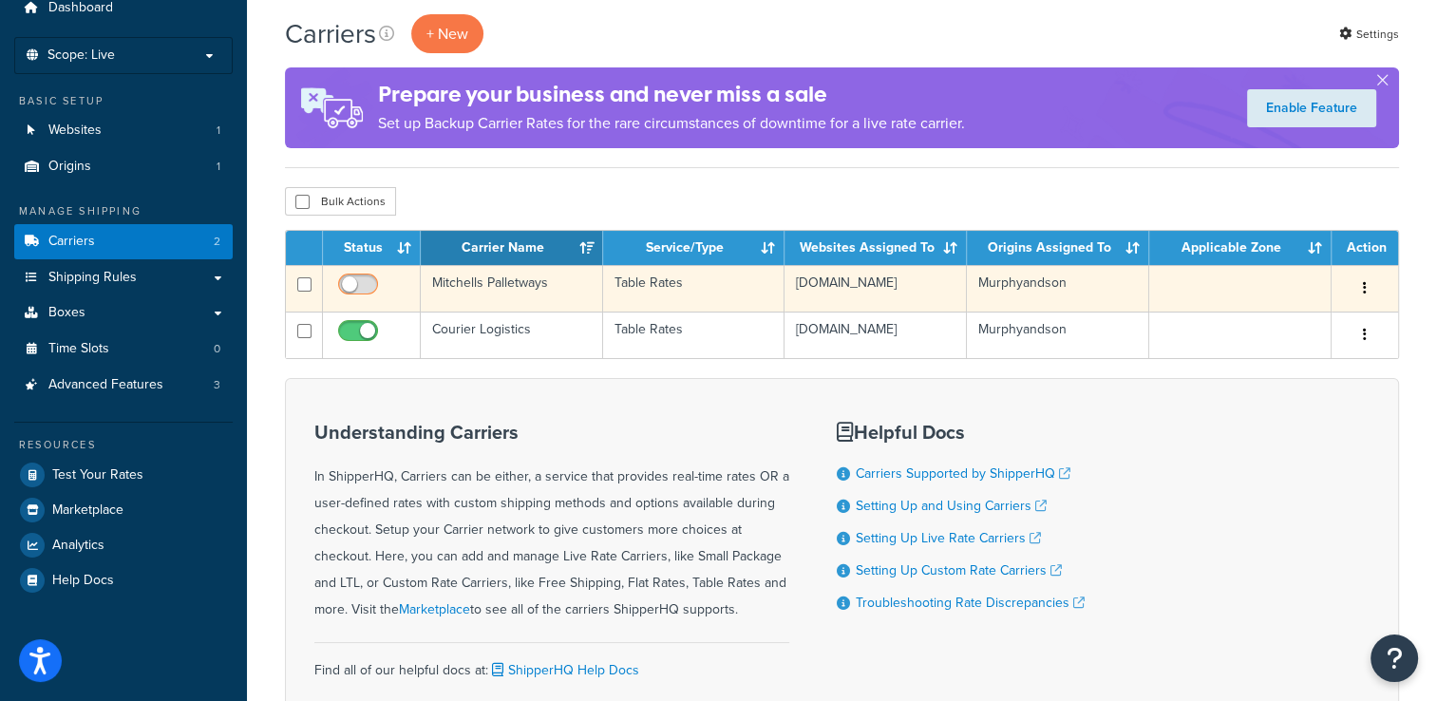
click at [370, 287] on input "checkbox" at bounding box center [360, 289] width 52 height 24
checkbox input "true"
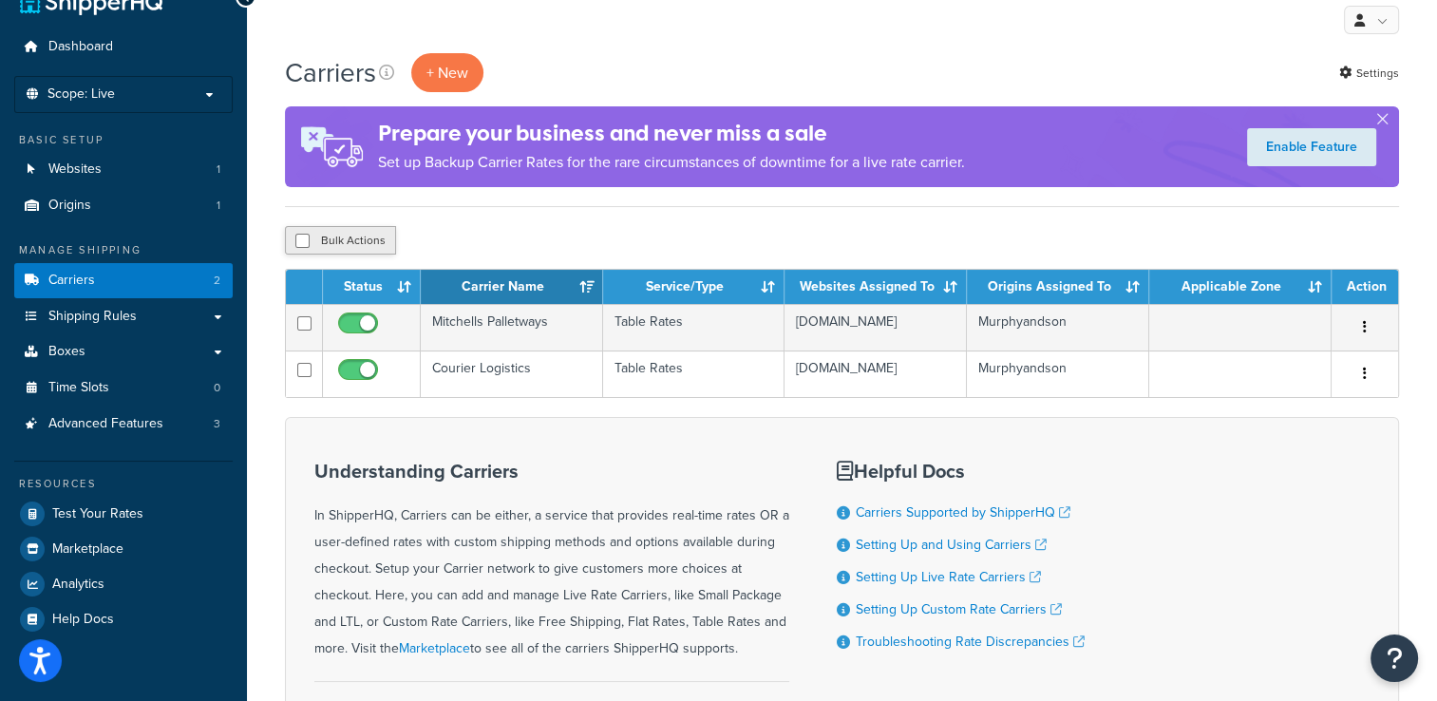
scroll to position [38, 0]
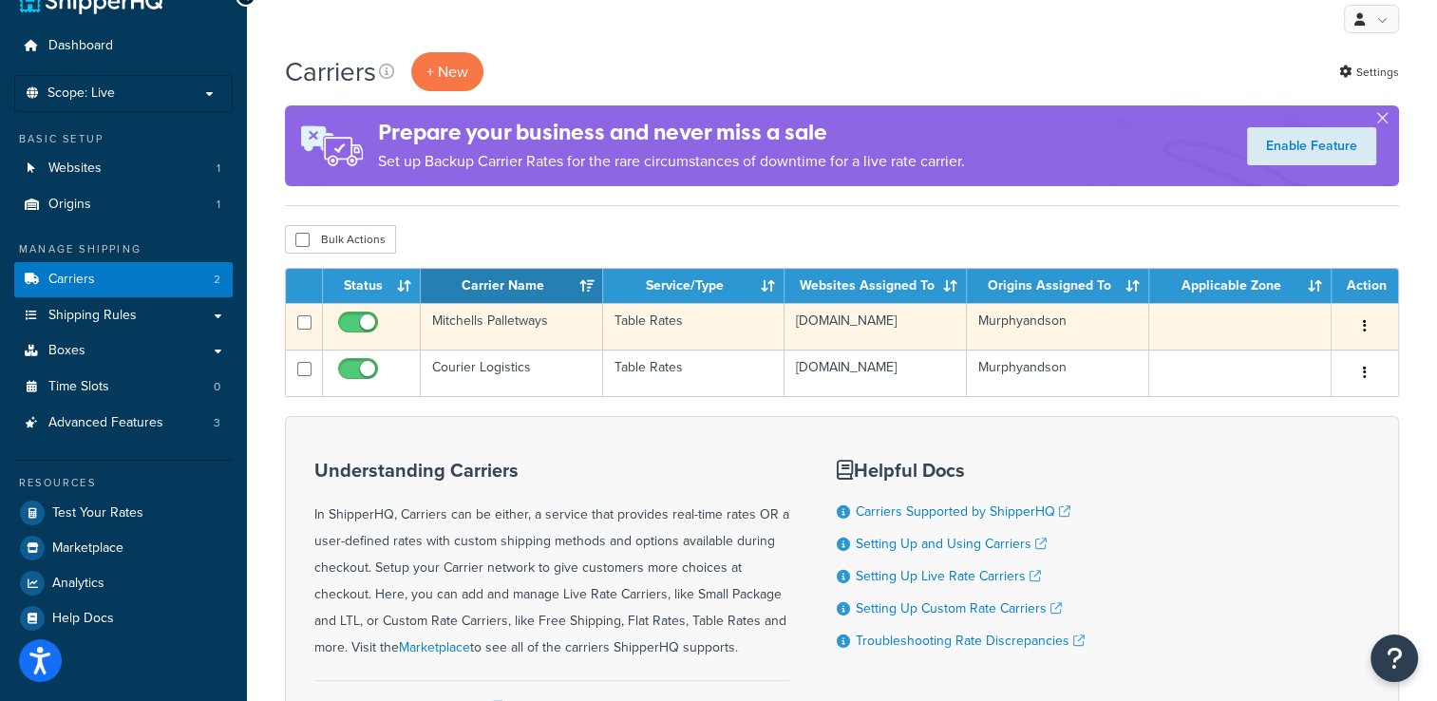
click at [523, 324] on td "Mitchells Palletways" at bounding box center [512, 326] width 182 height 47
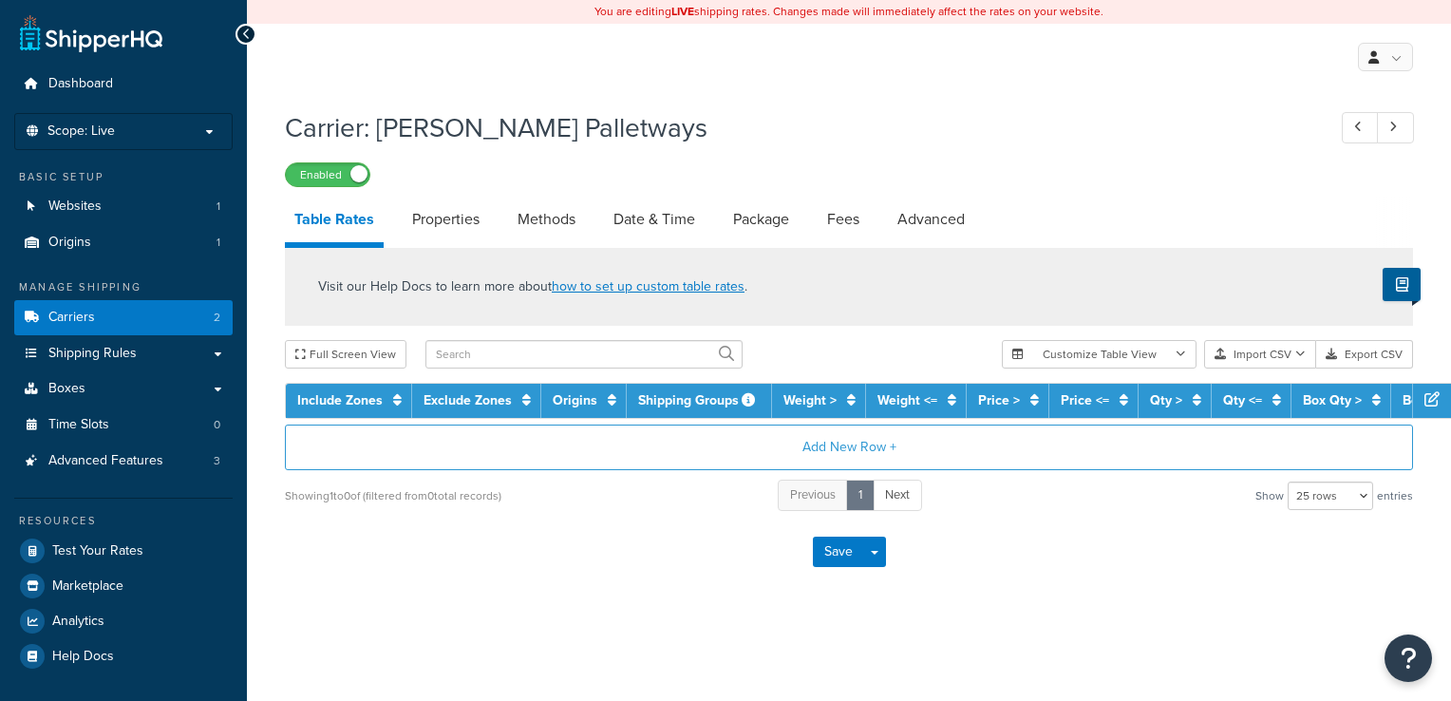
select select "25"
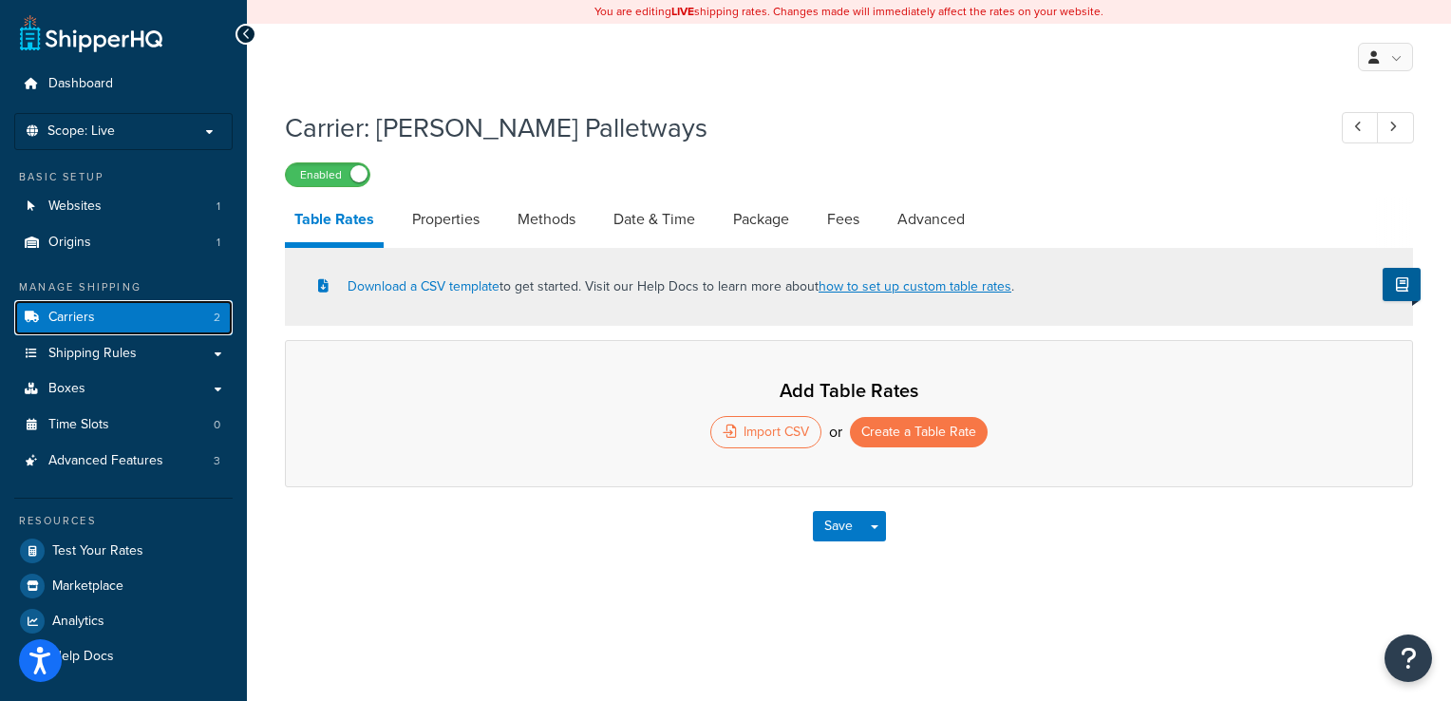
click at [148, 313] on link "Carriers 2" at bounding box center [123, 317] width 218 height 35
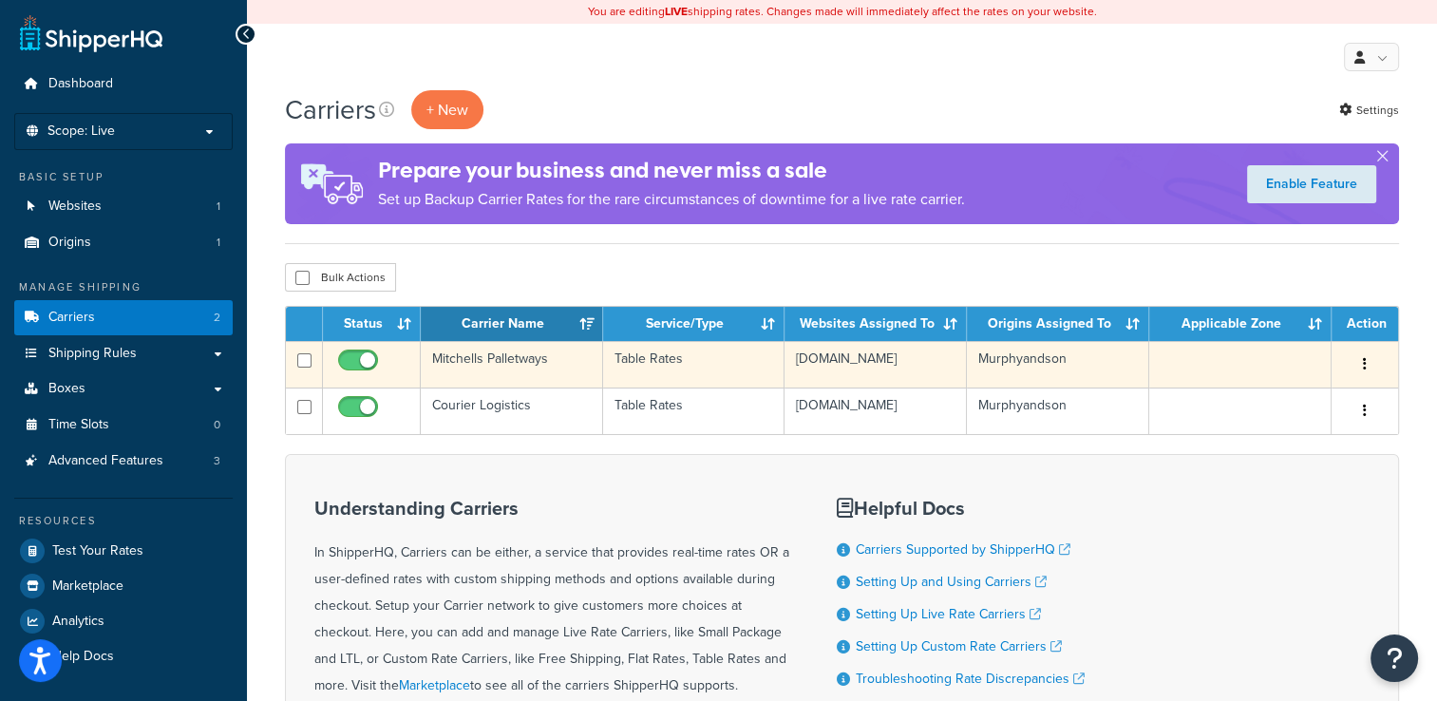
click at [1349, 359] on div "Edit Duplicate Delete" at bounding box center [1365, 364] width 44 height 30
click at [1363, 364] on icon "button" at bounding box center [1365, 363] width 4 height 13
click at [1296, 394] on link "Edit" at bounding box center [1288, 403] width 150 height 39
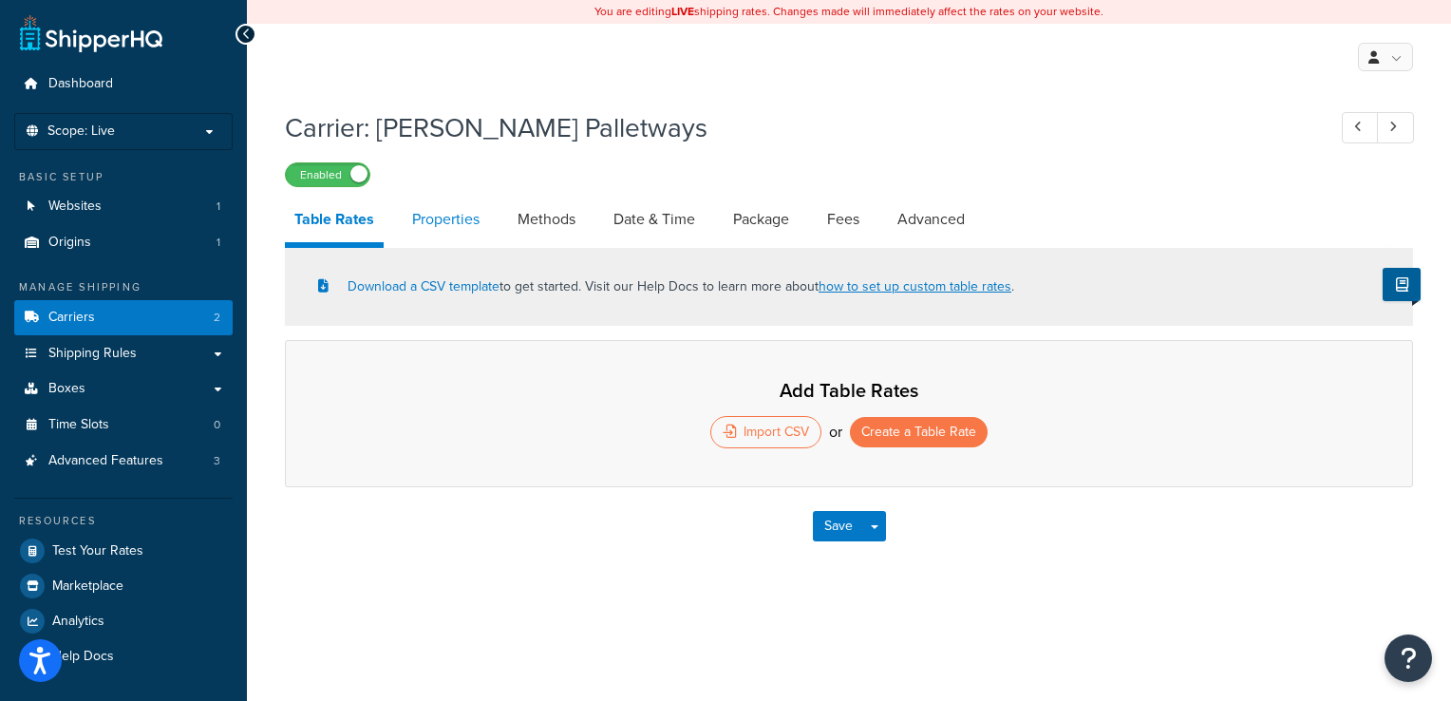
click at [439, 220] on link "Properties" at bounding box center [446, 220] width 86 height 46
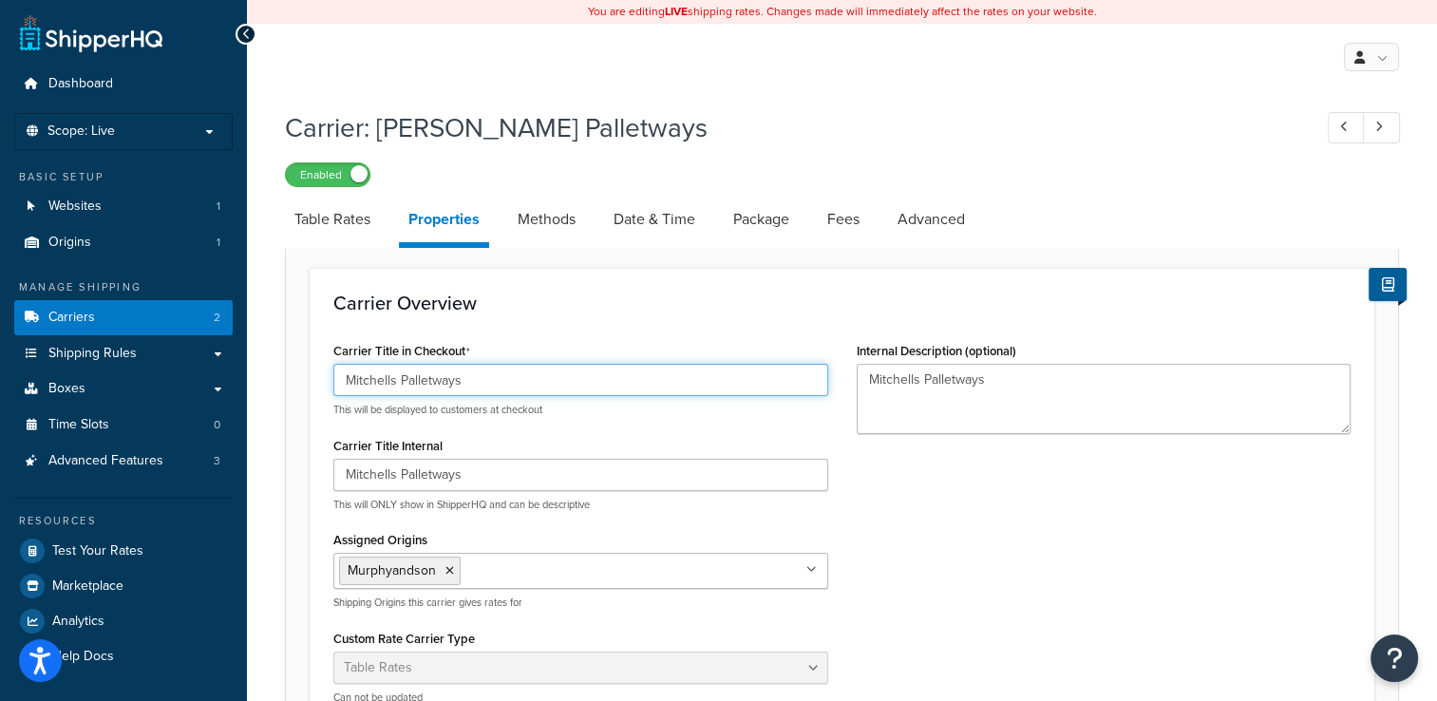
drag, startPoint x: 401, startPoint y: 382, endPoint x: 290, endPoint y: 391, distance: 111.5
type input "Palletways"
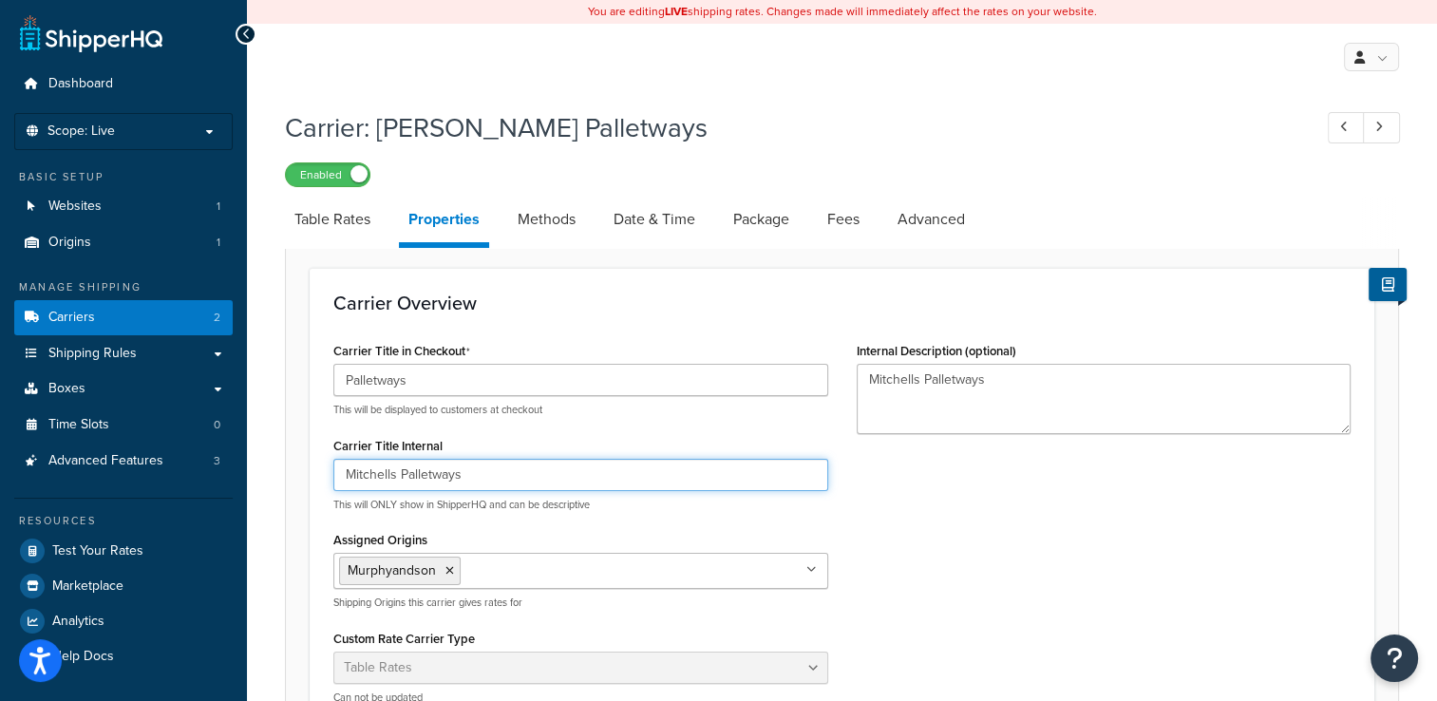
drag, startPoint x: 491, startPoint y: 475, endPoint x: 402, endPoint y: 467, distance: 89.6
click at [402, 467] on input "Mitchells Palletways" at bounding box center [580, 475] width 495 height 32
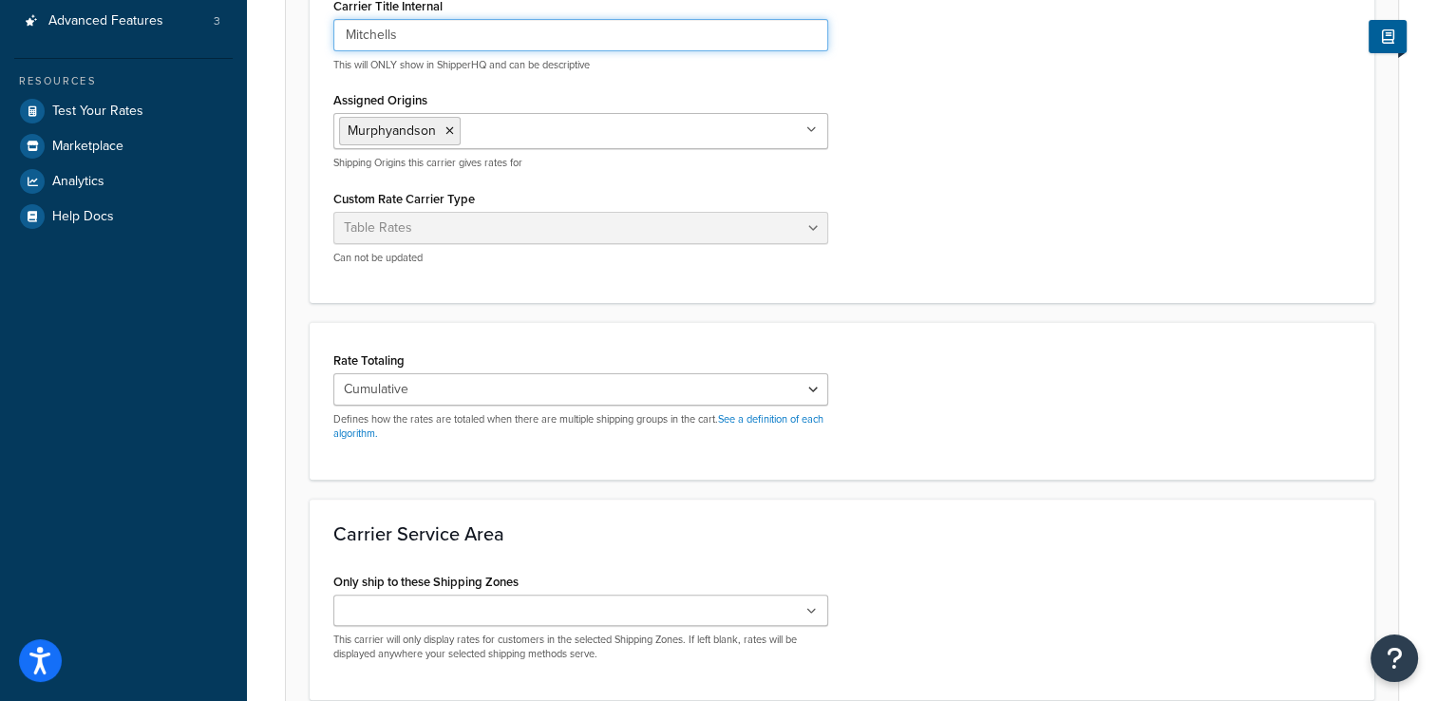
scroll to position [610, 0]
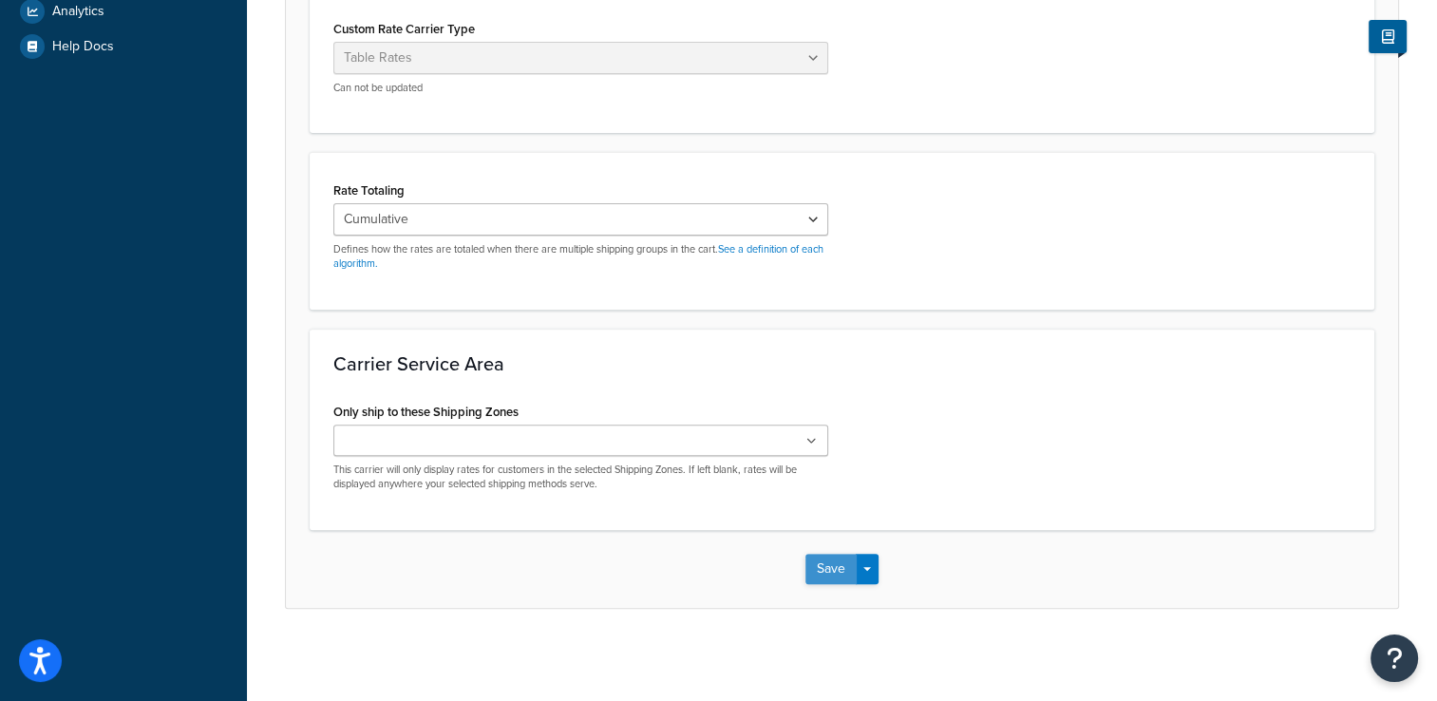
type input "Mitchells"
click at [838, 570] on button "Save" at bounding box center [830, 569] width 51 height 30
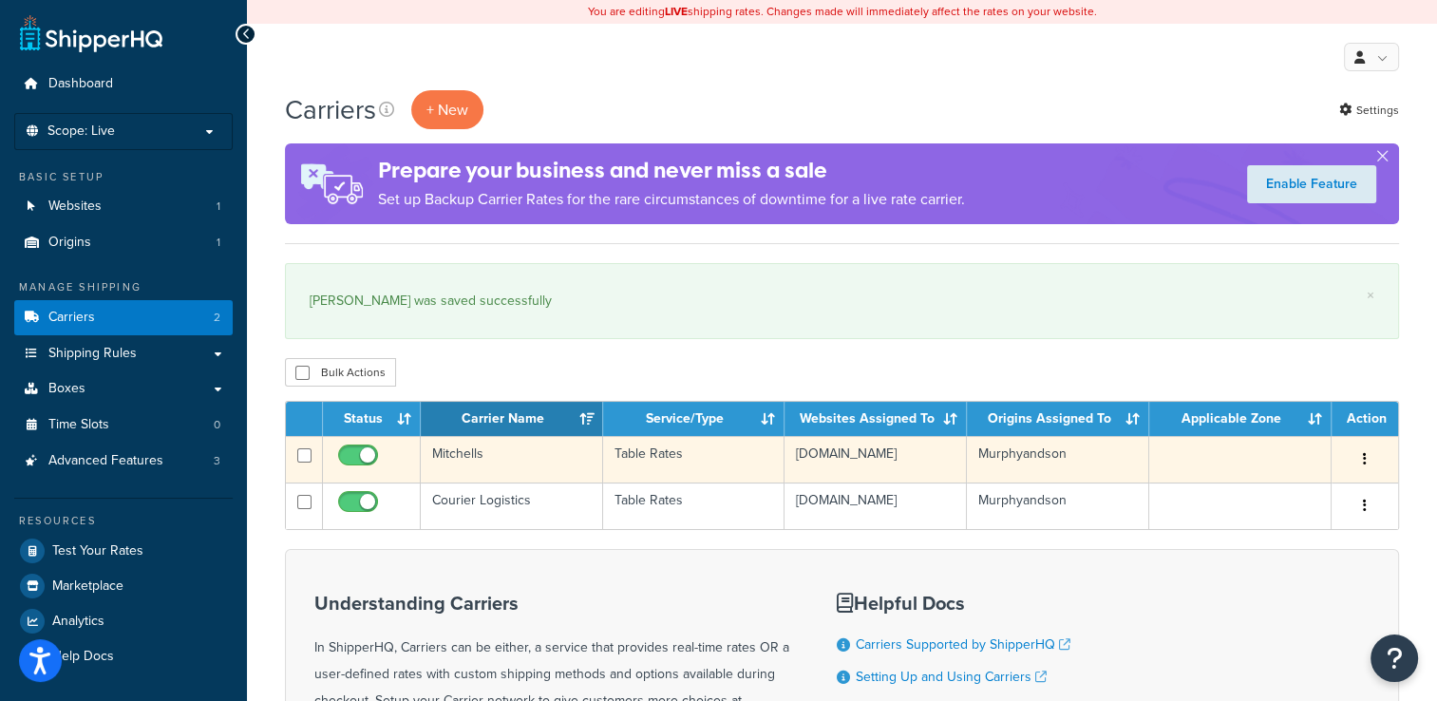
click at [1367, 455] on button "button" at bounding box center [1364, 459] width 27 height 30
click at [1280, 508] on link "Edit" at bounding box center [1288, 497] width 150 height 39
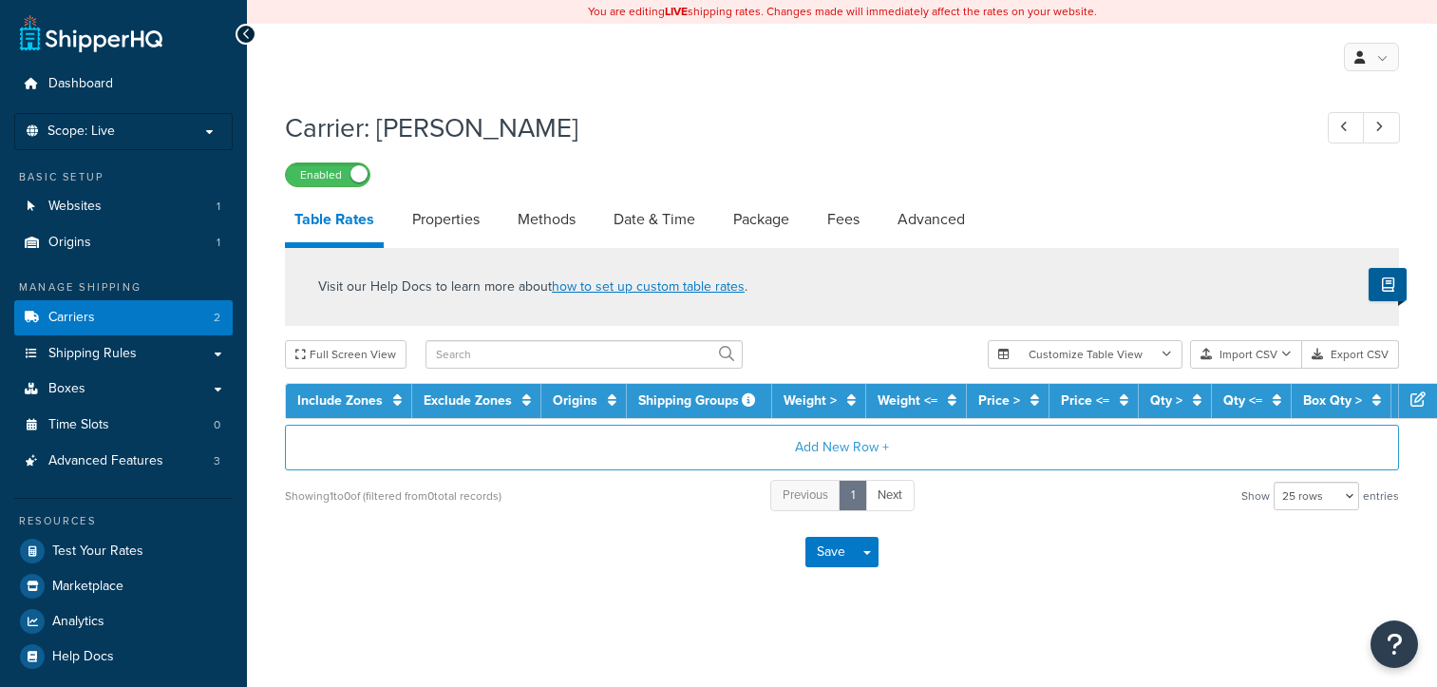
select select "25"
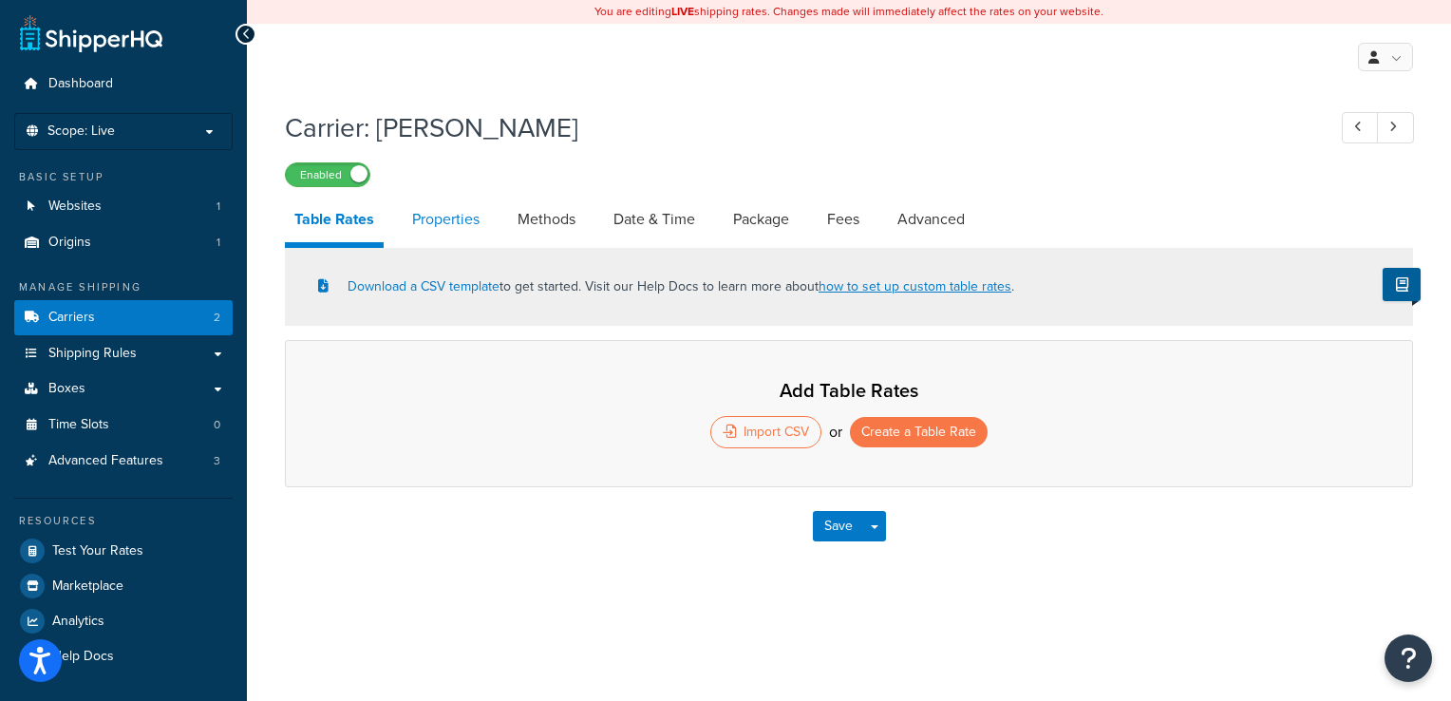
click at [467, 226] on link "Properties" at bounding box center [446, 220] width 86 height 46
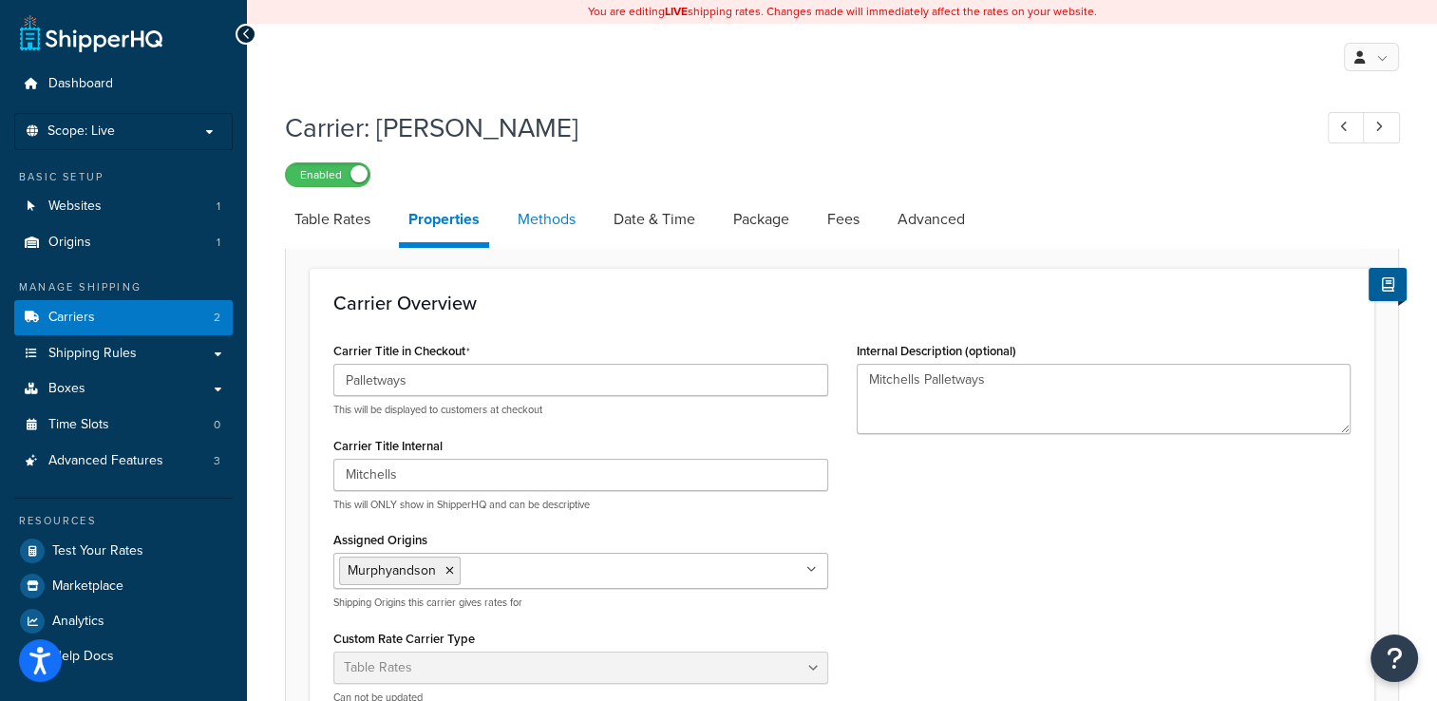
click at [546, 225] on link "Methods" at bounding box center [546, 220] width 77 height 46
select select "25"
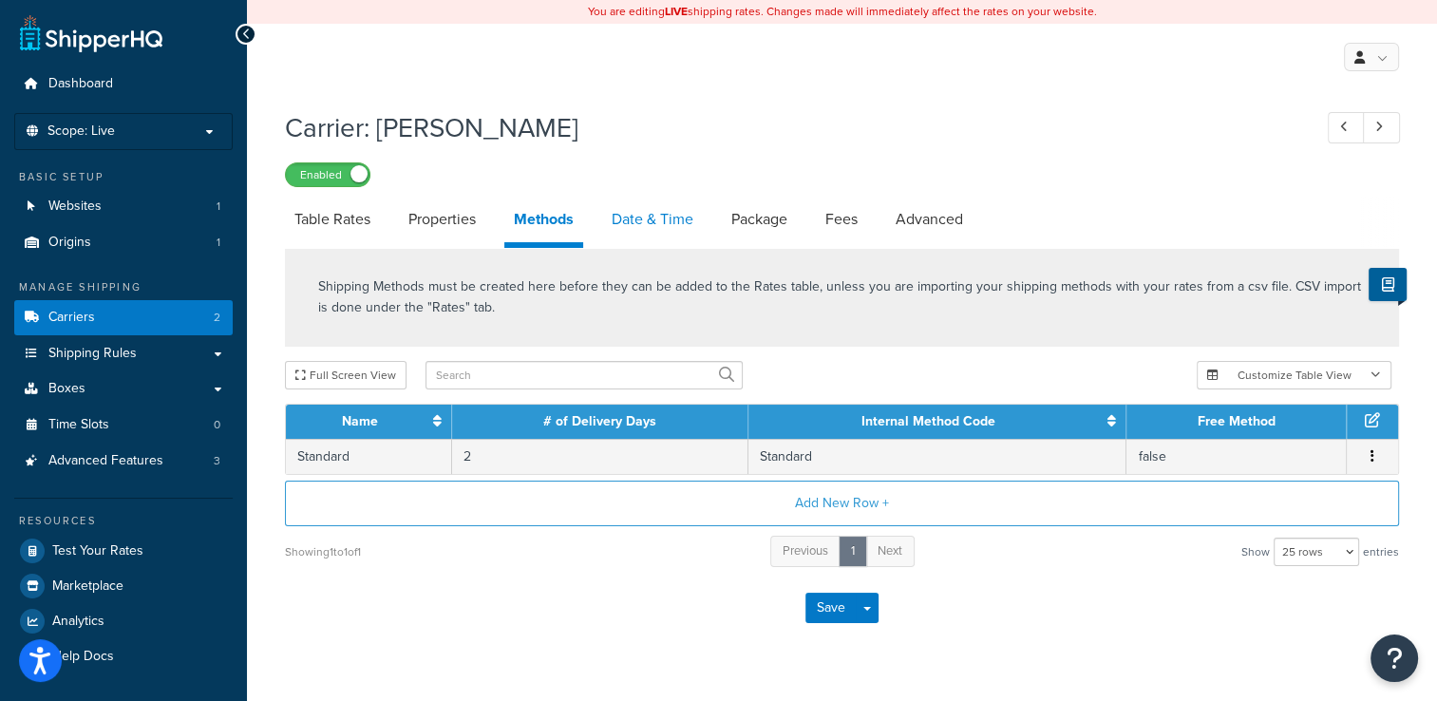
click at [657, 215] on link "Date & Time" at bounding box center [652, 220] width 101 height 46
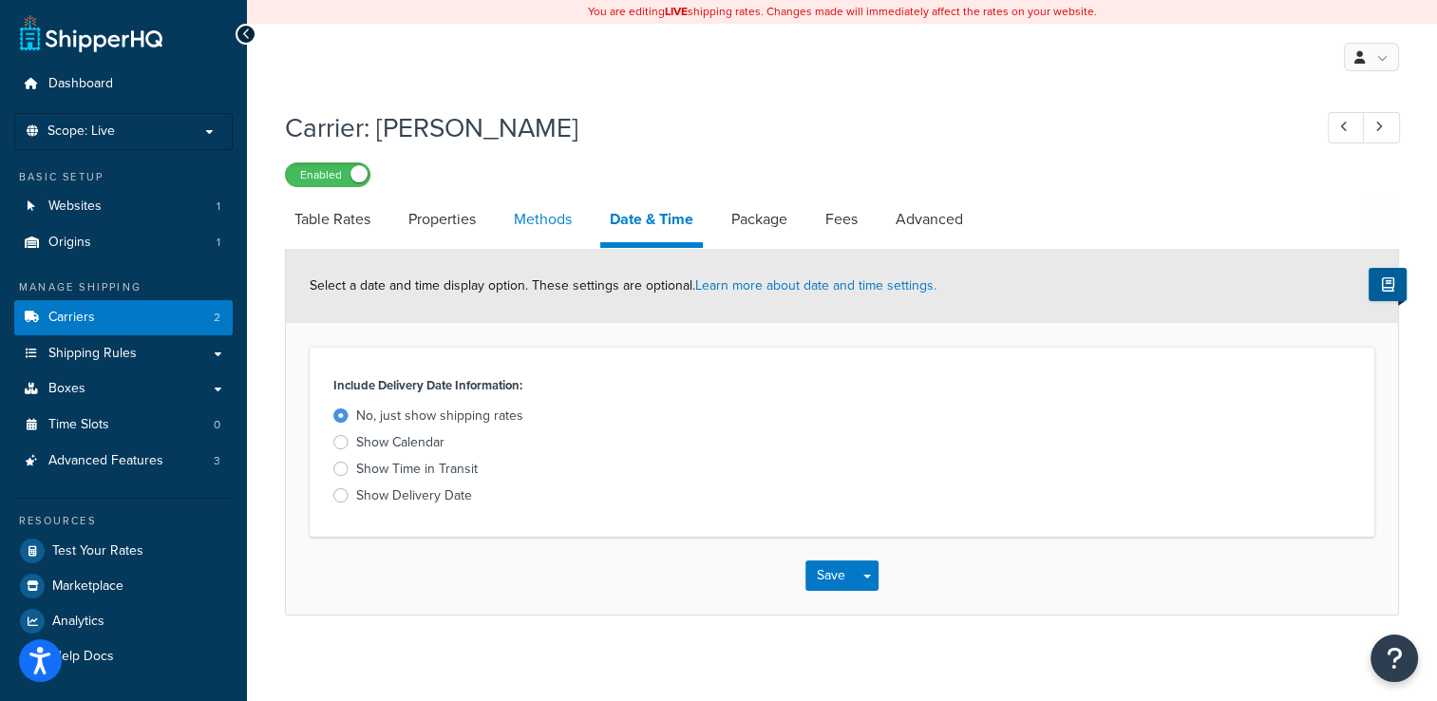
click at [563, 222] on link "Methods" at bounding box center [542, 220] width 77 height 46
select select "25"
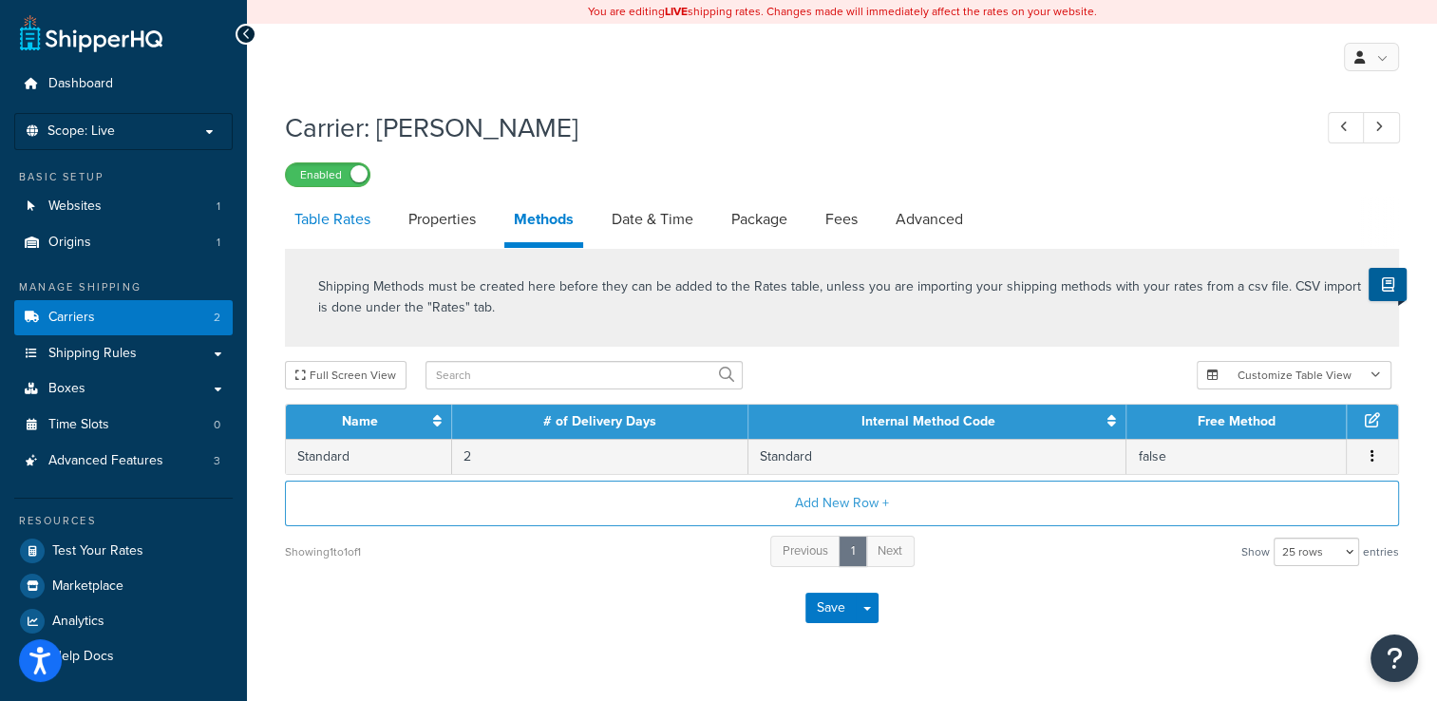
click at [353, 222] on link "Table Rates" at bounding box center [332, 220] width 95 height 46
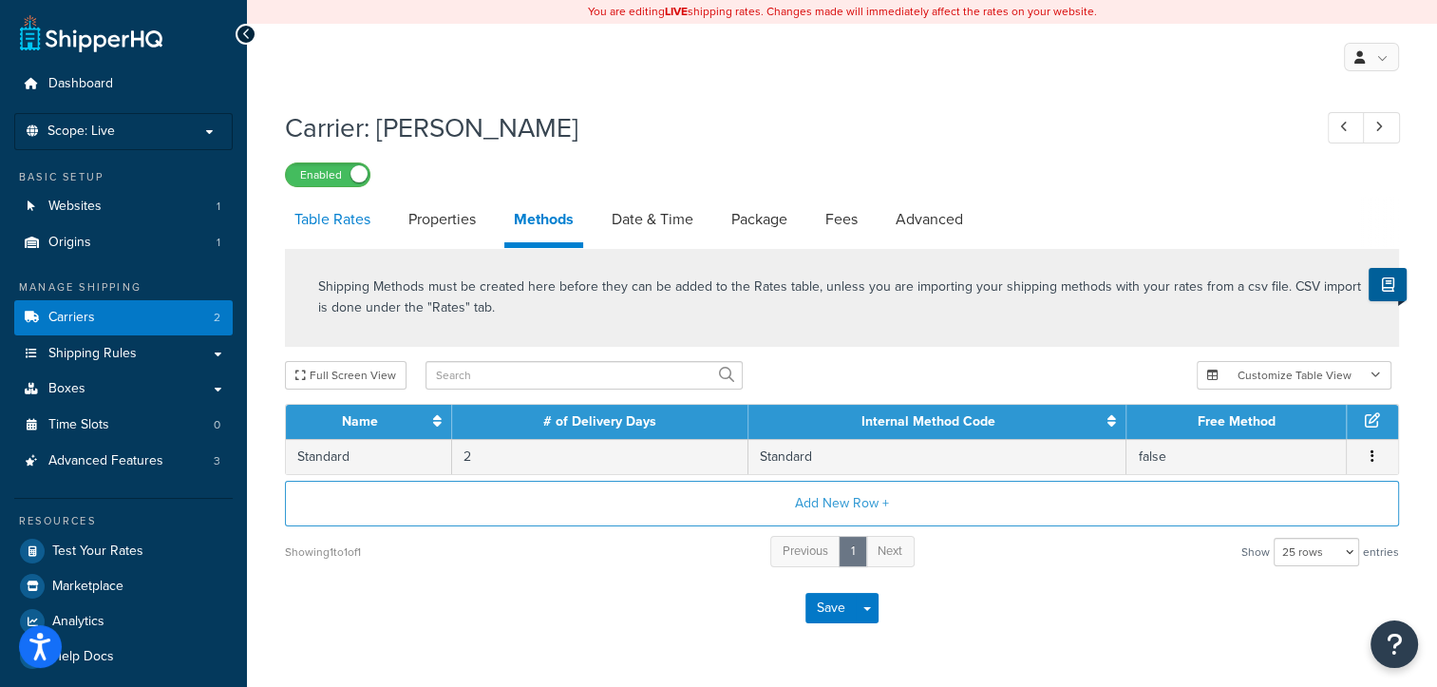
select select "25"
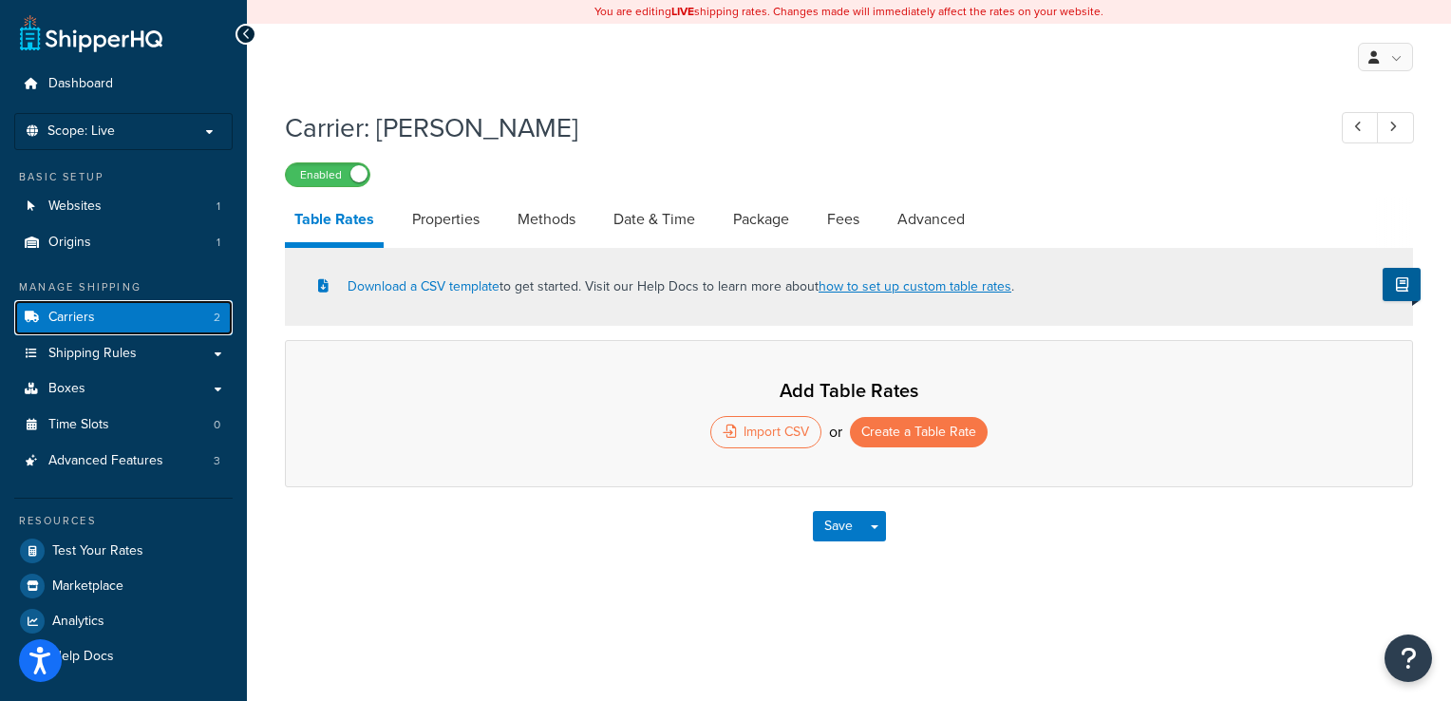
click at [109, 317] on link "Carriers 2" at bounding box center [123, 317] width 218 height 35
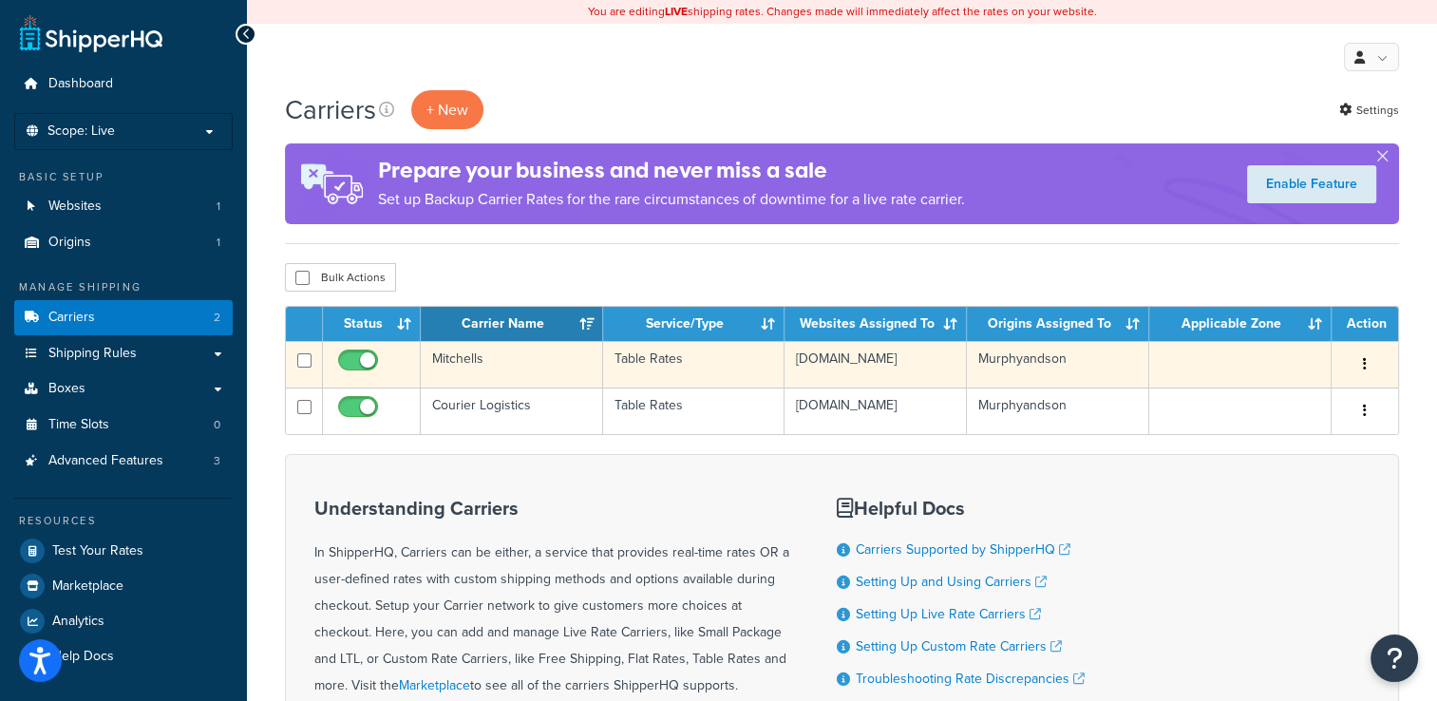
click at [1367, 359] on button "button" at bounding box center [1364, 364] width 27 height 30
click at [1272, 394] on link "Edit" at bounding box center [1288, 403] width 150 height 39
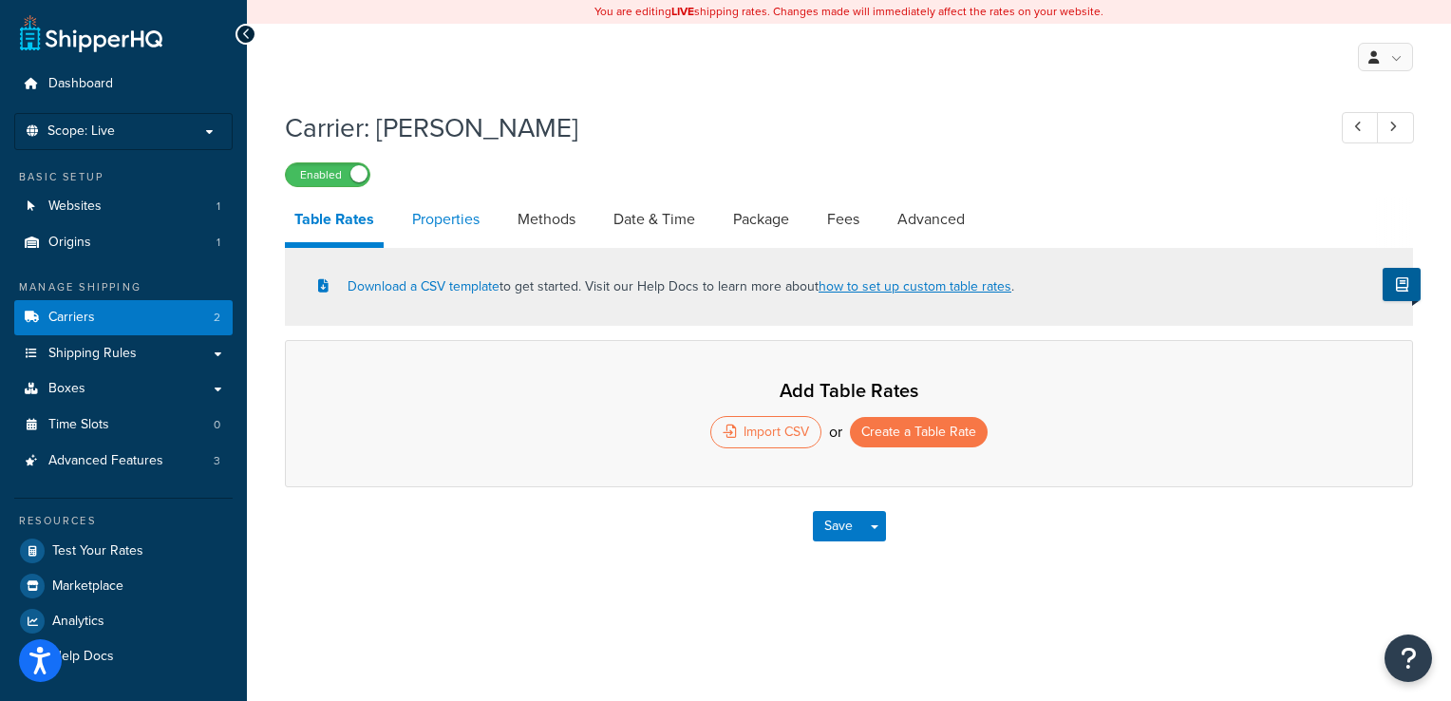
click at [433, 225] on link "Properties" at bounding box center [446, 220] width 86 height 46
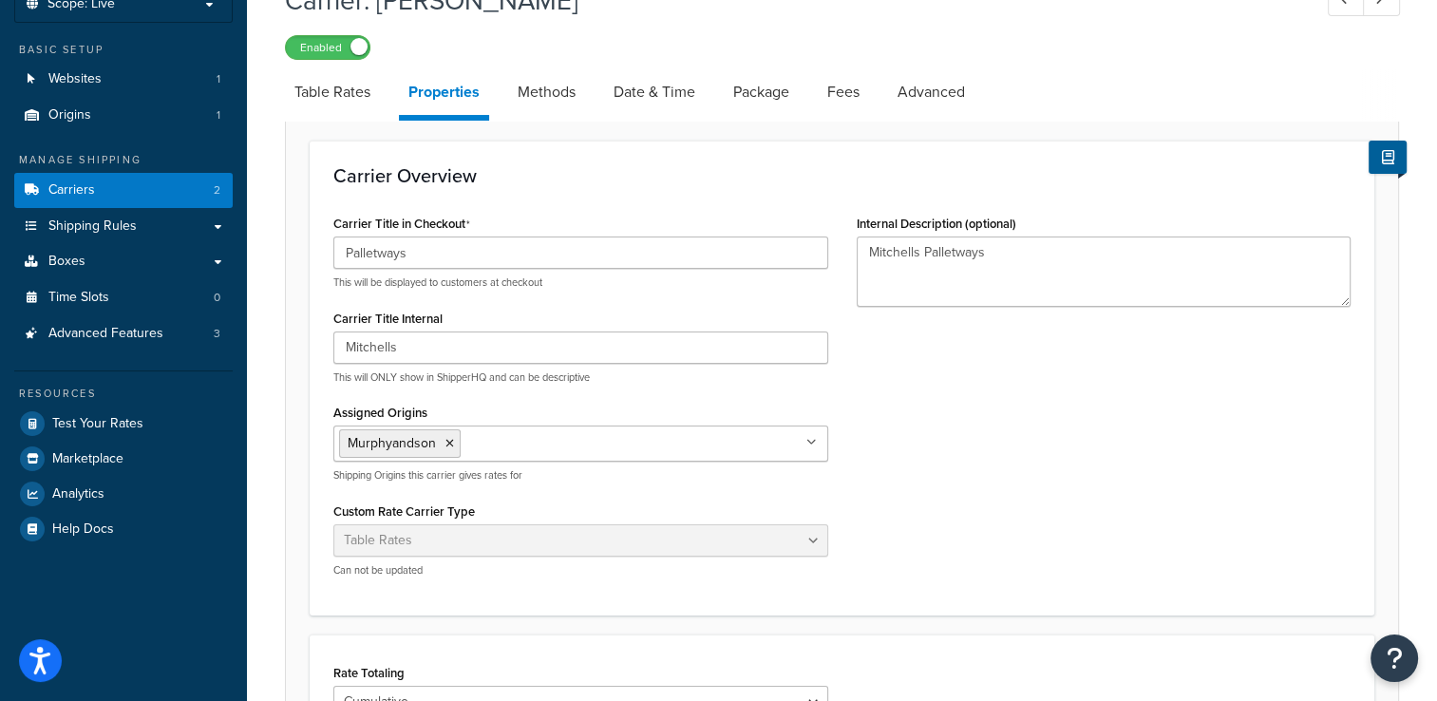
scroll to position [136, 0]
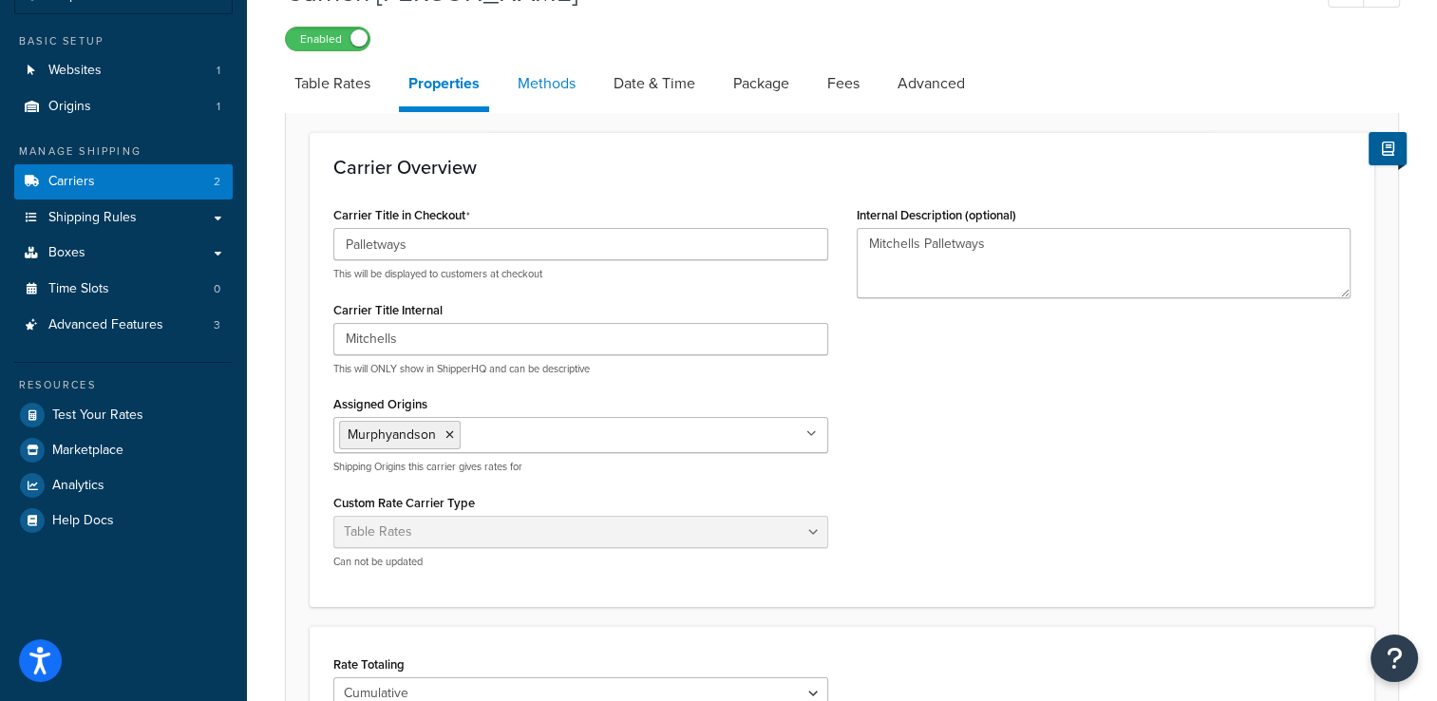
click at [555, 89] on link "Methods" at bounding box center [546, 84] width 77 height 46
select select "25"
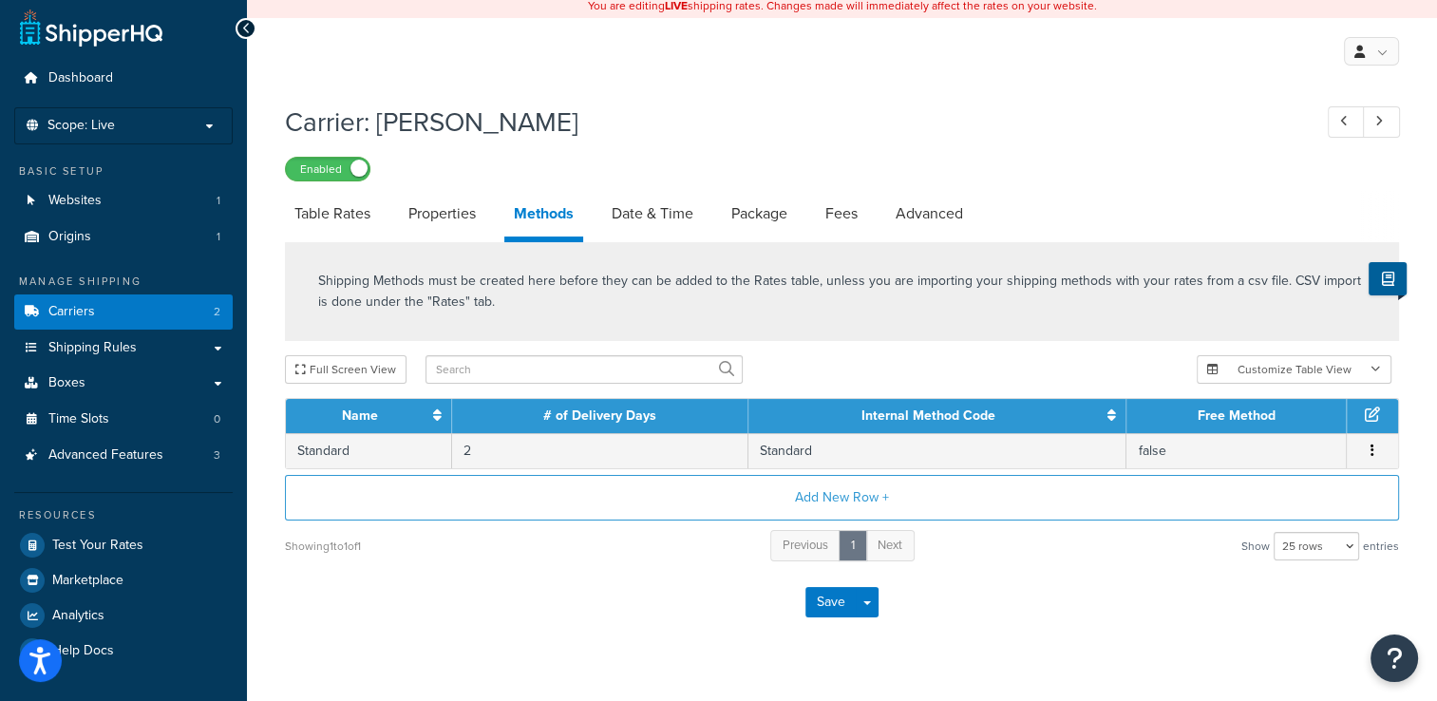
scroll to position [41, 0]
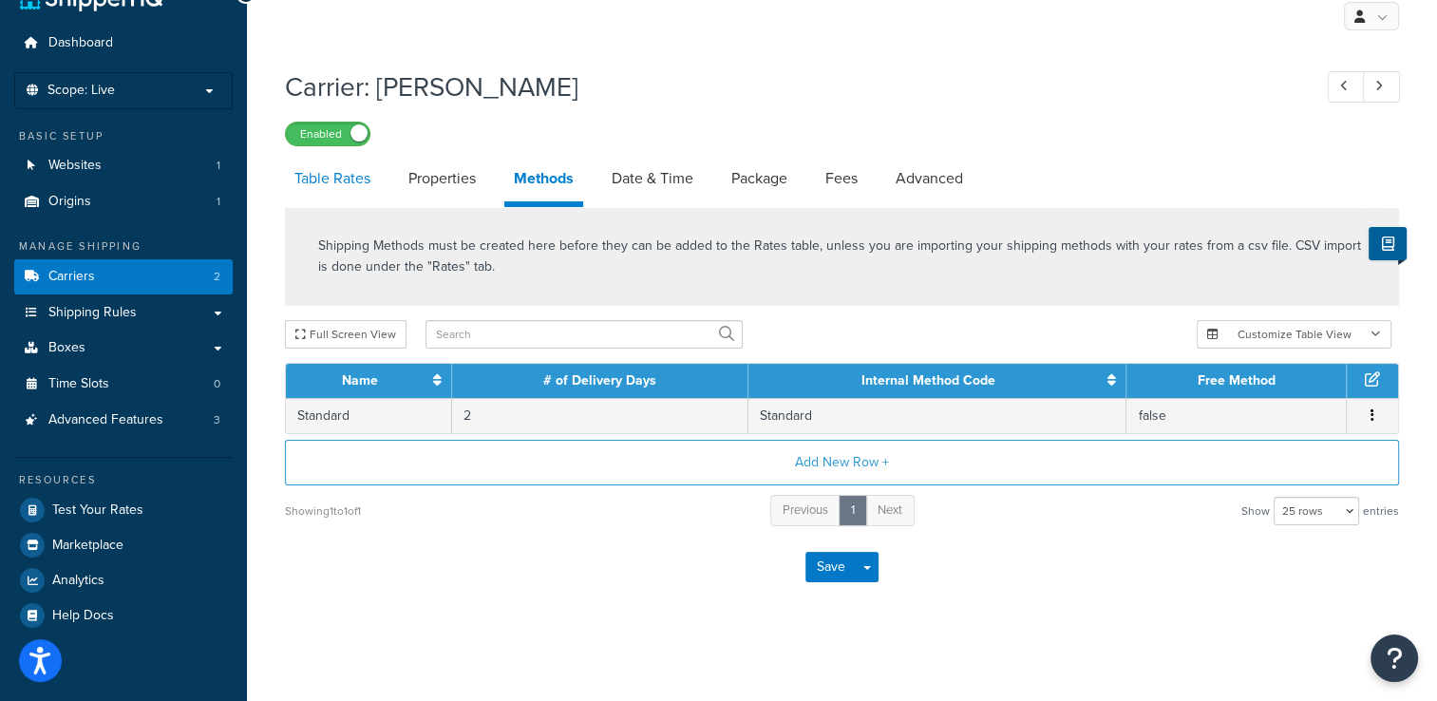
click at [342, 179] on link "Table Rates" at bounding box center [332, 179] width 95 height 46
select select "25"
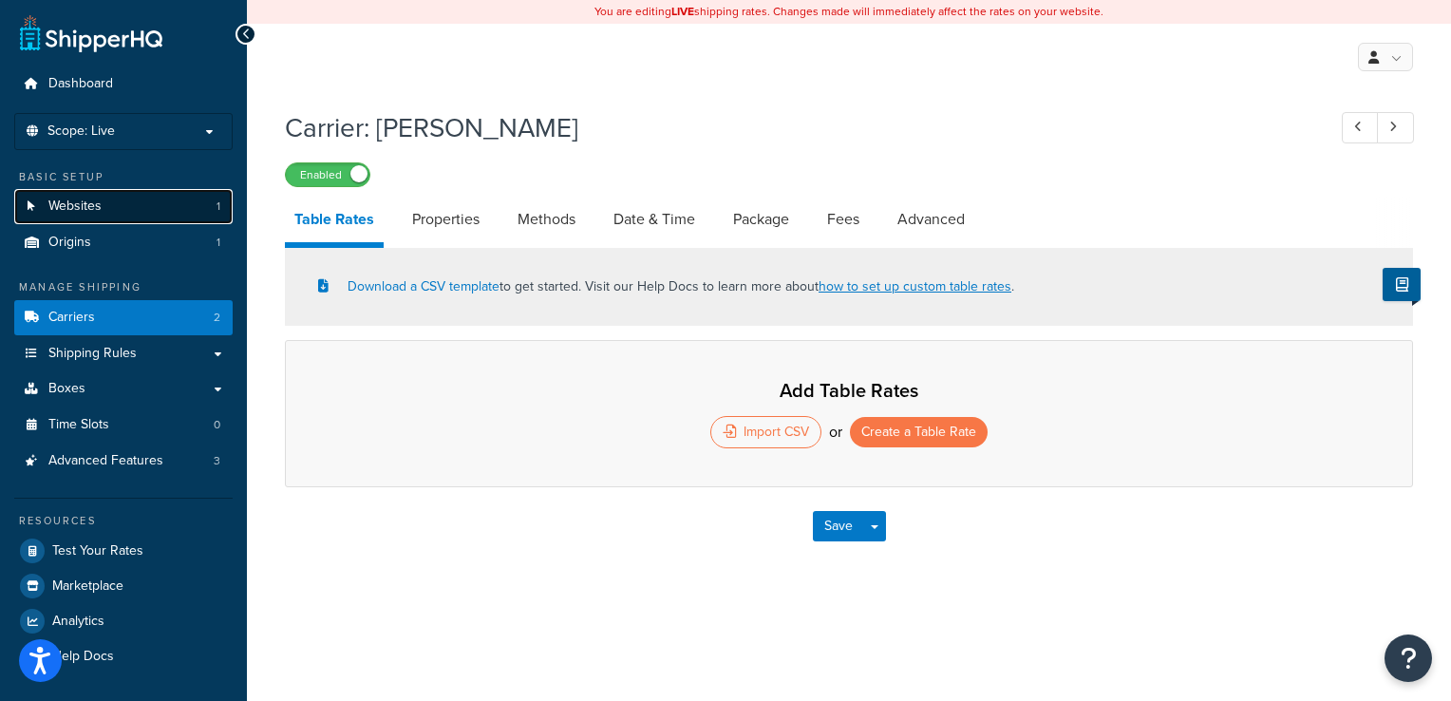
click at [131, 211] on link "Websites 1" at bounding box center [123, 206] width 218 height 35
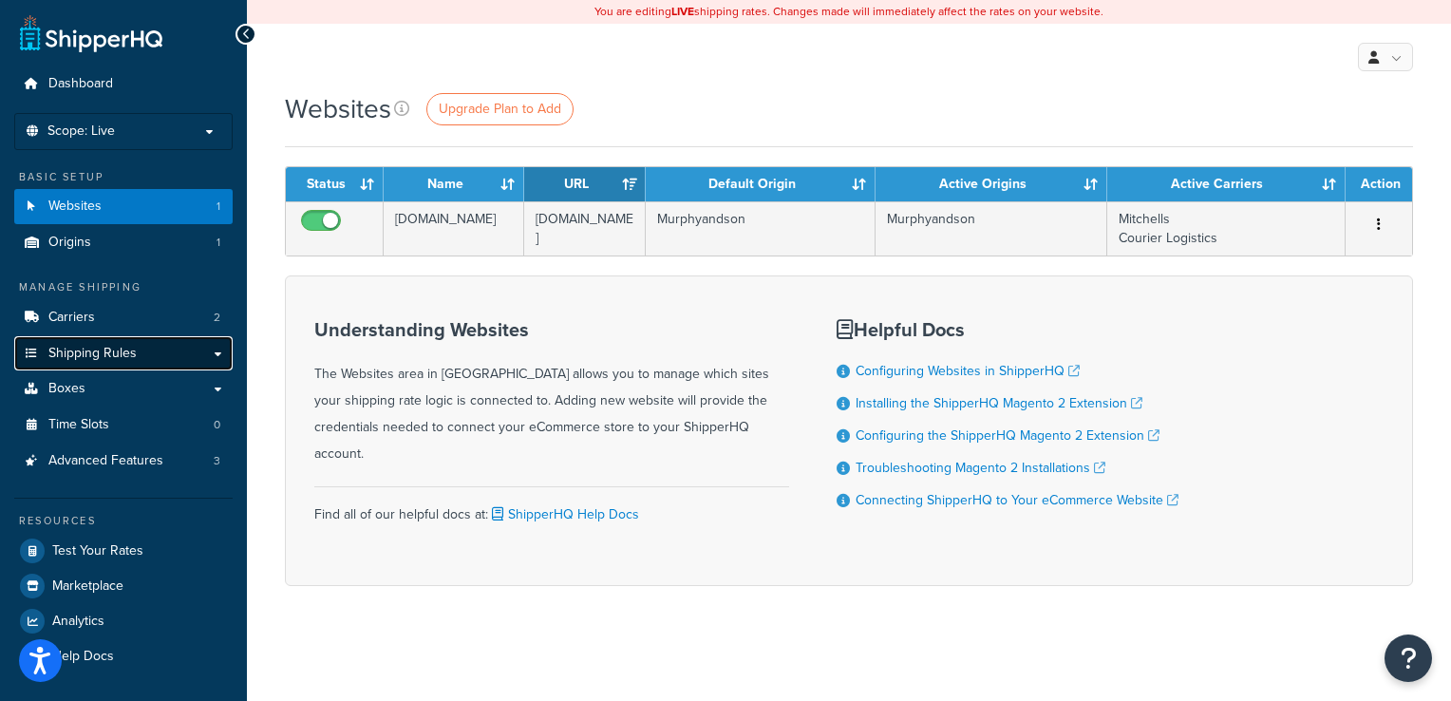
click at [137, 359] on link "Shipping Rules" at bounding box center [123, 353] width 218 height 35
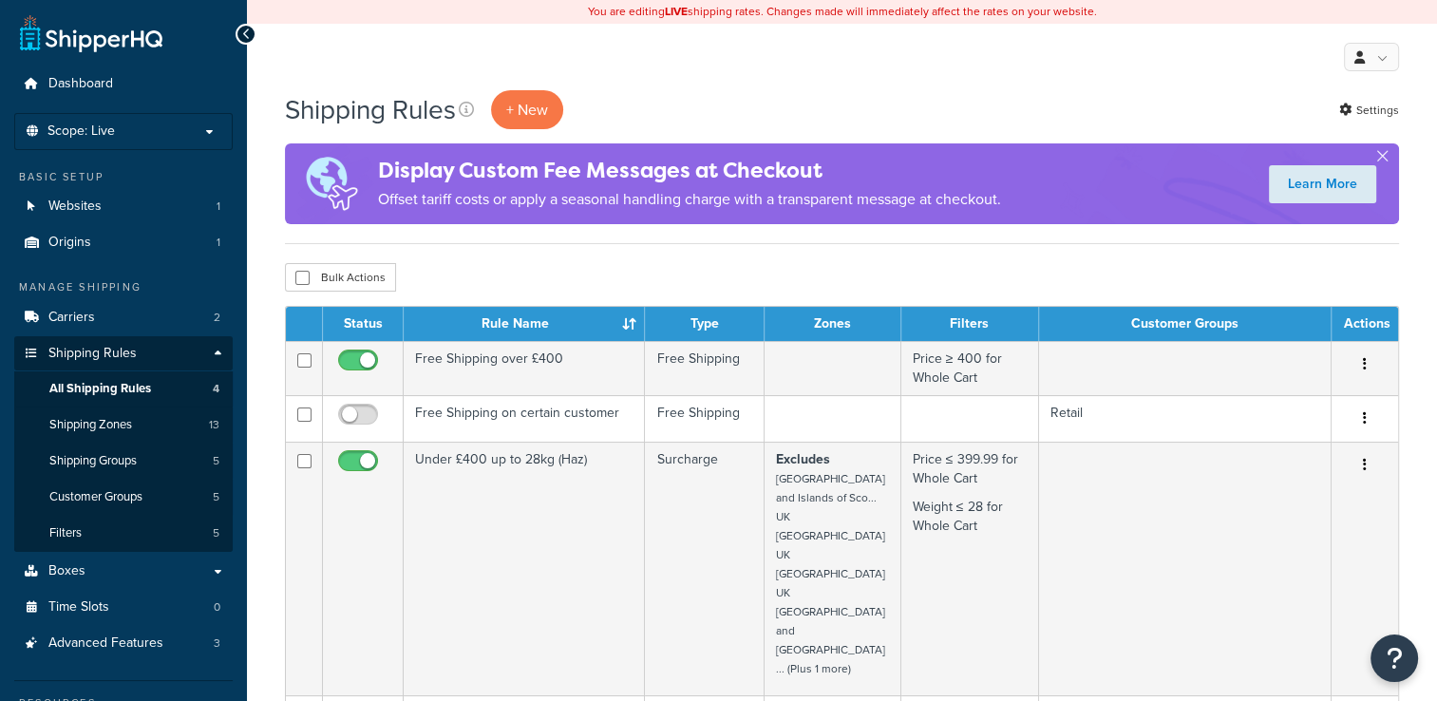
click at [137, 359] on link "Shipping Rules" at bounding box center [123, 353] width 218 height 35
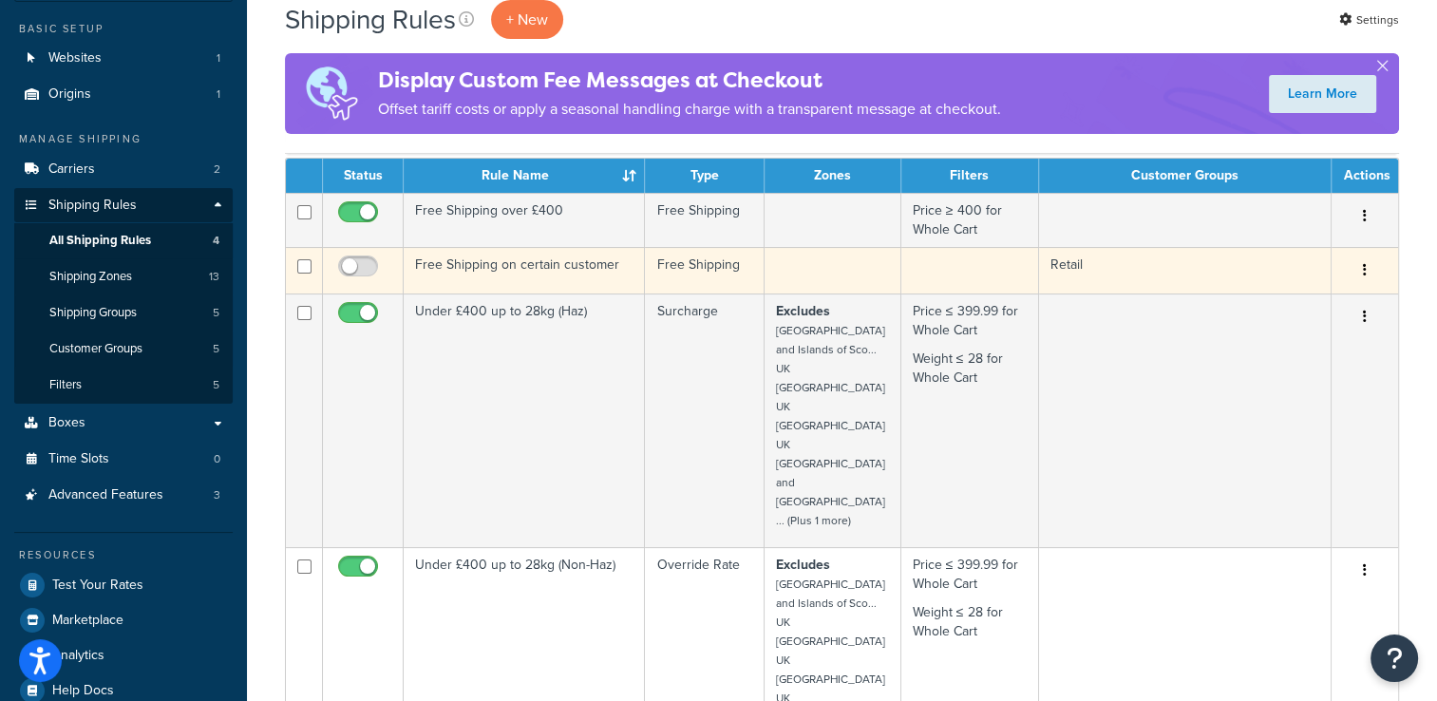
scroll to position [144, 0]
